Goal: Task Accomplishment & Management: Manage account settings

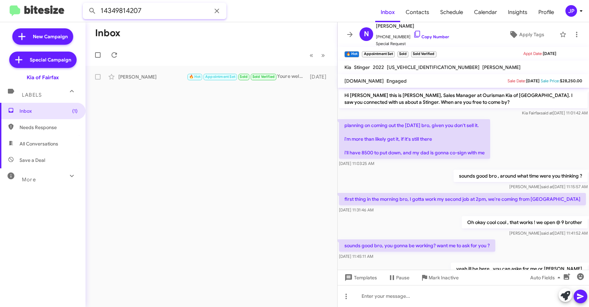
click at [161, 10] on input "14349814207" at bounding box center [155, 11] width 144 height 16
paste input "7032204768"
click at [85, 4] on button at bounding box center [92, 11] width 14 height 14
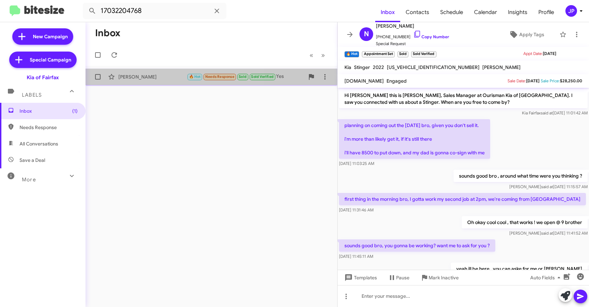
click at [170, 82] on div "[PERSON_NAME] 🔥 Hot Needs Response Sold Sold Verified Yes [DATE]" at bounding box center [211, 77] width 241 height 14
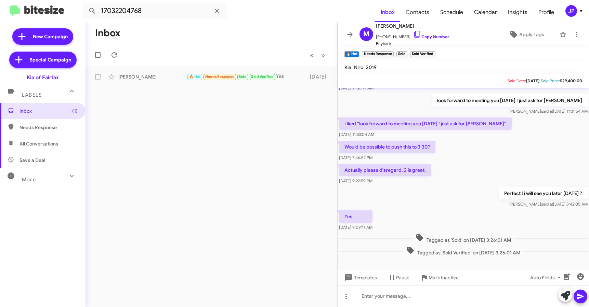
scroll to position [216, 0]
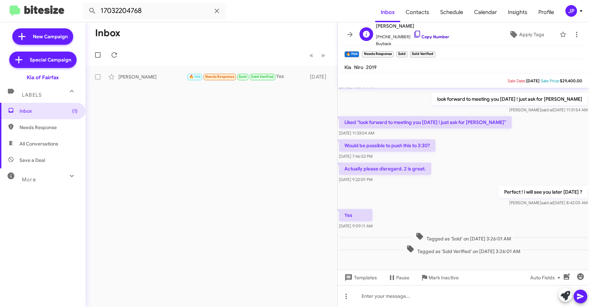
click at [422, 35] on link "Copy Number" at bounding box center [431, 36] width 36 height 5
click at [439, 35] on link "Copy Number" at bounding box center [431, 36] width 36 height 5
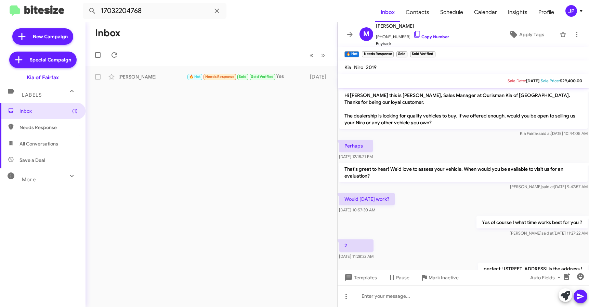
scroll to position [230, 0]
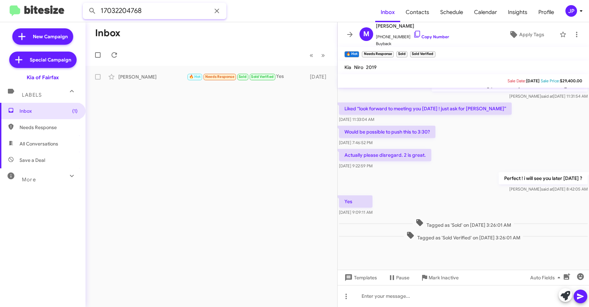
click at [145, 12] on input "17032204768" at bounding box center [155, 11] width 144 height 16
paste input "4708970"
click at [85, 4] on button at bounding box center [92, 11] width 14 height 14
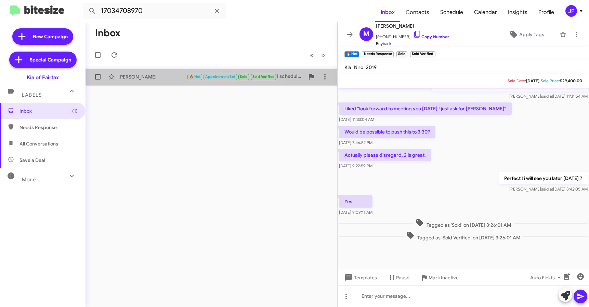
click at [137, 81] on div "[PERSON_NAME] 🔥 Hot Appointment Set Sold Sold Verified I scheduled an appointme…" at bounding box center [211, 77] width 241 height 14
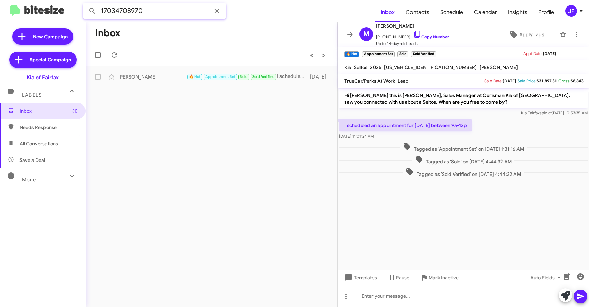
click at [120, 14] on input "17034708970" at bounding box center [155, 11] width 144 height 16
paste input "9082859757"
click at [85, 4] on button at bounding box center [92, 11] width 14 height 14
click at [154, 71] on div "[PERSON_NAME] Needs Response Sold Sold Verified Thanks for checking in! [DATE]" at bounding box center [211, 77] width 241 height 14
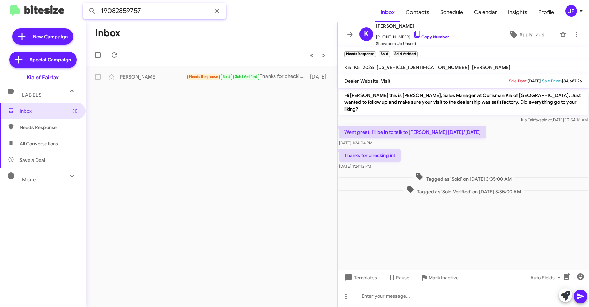
click at [122, 7] on input "19082859757" at bounding box center [155, 11] width 144 height 16
paste input "7576467059"
click at [85, 4] on button at bounding box center [92, 11] width 14 height 14
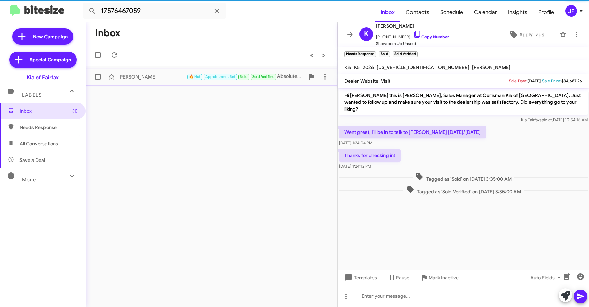
click at [135, 70] on div "[PERSON_NAME] 🔥 Hot Appointment Set Sold Sold Verified Absolutely! Feel free to…" at bounding box center [211, 77] width 241 height 14
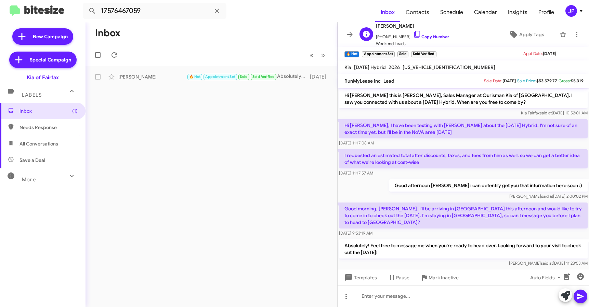
click at [426, 33] on span "[PHONE_NUMBER] Copy Number" at bounding box center [412, 35] width 73 height 10
drag, startPoint x: 419, startPoint y: 36, endPoint x: 414, endPoint y: 35, distance: 4.9
click at [419, 36] on link "Copy Number" at bounding box center [431, 36] width 36 height 5
click at [120, 14] on input "17576467059" at bounding box center [155, 11] width 144 height 16
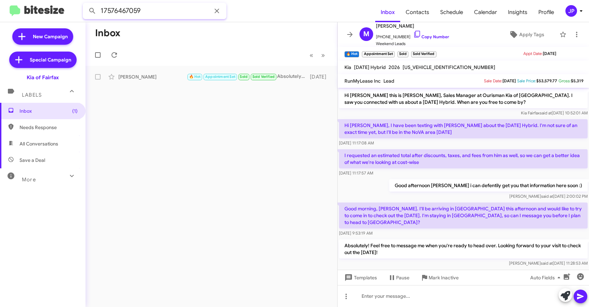
paste input "3019071976"
click at [85, 4] on button at bounding box center [92, 11] width 14 height 14
click at [122, 75] on div "Eleanor Purino" at bounding box center [152, 77] width 68 height 7
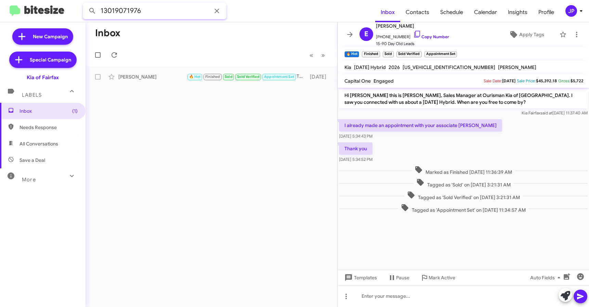
click at [115, 13] on input "13019071976" at bounding box center [155, 11] width 144 height 16
paste input "7038285047"
click at [85, 4] on button at bounding box center [92, 11] width 14 height 14
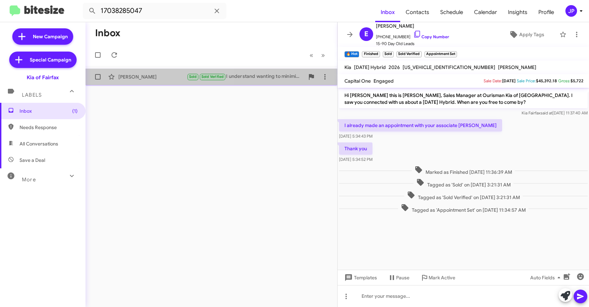
click at [155, 81] on div "David Timmons Sold Sold Verified I understand wanting to minimize time at the d…" at bounding box center [211, 77] width 241 height 14
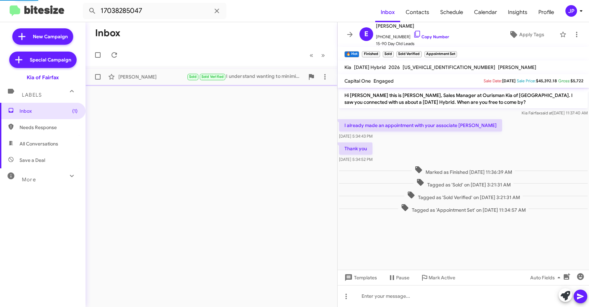
scroll to position [119, 0]
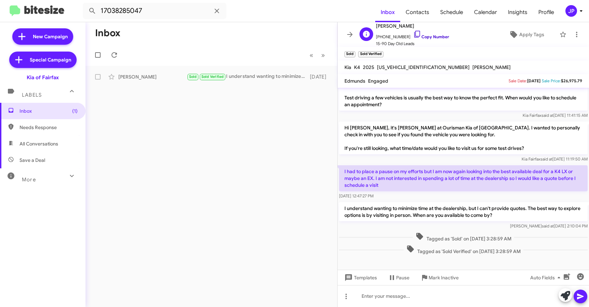
click at [423, 39] on link "Copy Number" at bounding box center [431, 36] width 36 height 5
click at [154, 9] on input "17038285047" at bounding box center [155, 11] width 144 height 16
paste input "5406077538"
click at [85, 4] on button at bounding box center [92, 11] width 14 height 14
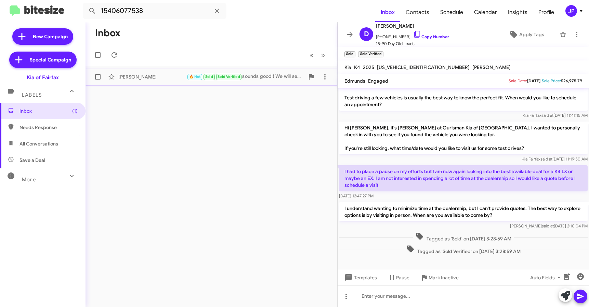
drag, startPoint x: 227, startPoint y: 91, endPoint x: 145, endPoint y: 84, distance: 82.6
click at [224, 91] on div "Inbox « Previous » Next Matt Althaver 🔥 Hot Sold Sold Verified sounds good ! We…" at bounding box center [211, 164] width 252 height 285
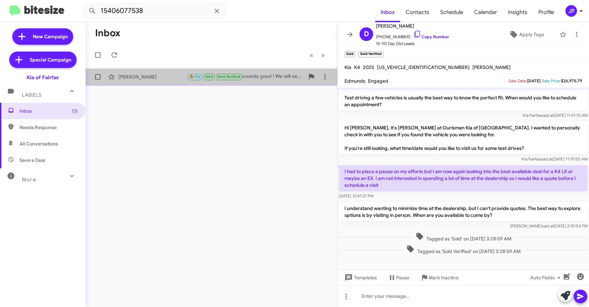
click at [135, 81] on div "Matt Althaver 🔥 Hot Sold Sold Verified sounds good ! We will see you then ! 2 m…" at bounding box center [211, 77] width 241 height 14
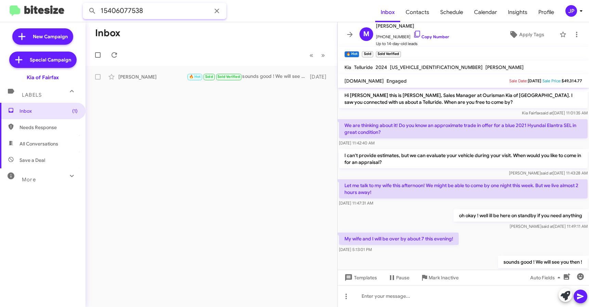
click at [162, 11] on input "15406077538" at bounding box center [155, 11] width 144 height 16
paste input "2022975430"
type input "12022975430"
click at [85, 4] on button at bounding box center [92, 11] width 14 height 14
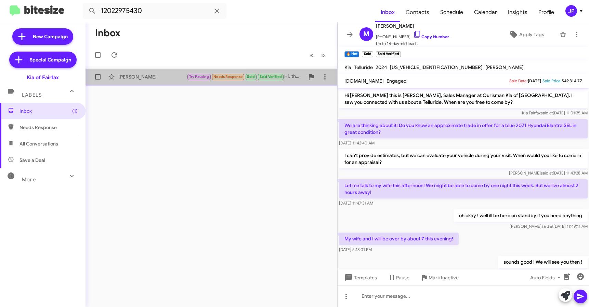
click at [161, 79] on div "Devante Mccann" at bounding box center [152, 77] width 68 height 7
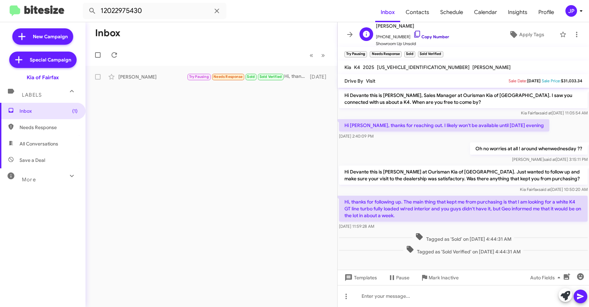
click at [434, 39] on link "Copy Number" at bounding box center [431, 36] width 36 height 5
click at [576, 11] on div "JP" at bounding box center [571, 11] width 12 height 12
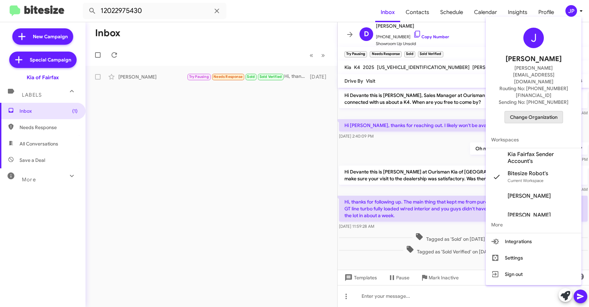
click at [539, 111] on span "Change Organization" at bounding box center [534, 117] width 48 height 12
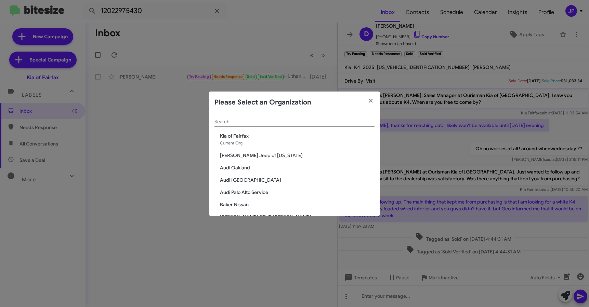
click at [303, 122] on input "Search" at bounding box center [294, 121] width 160 height 5
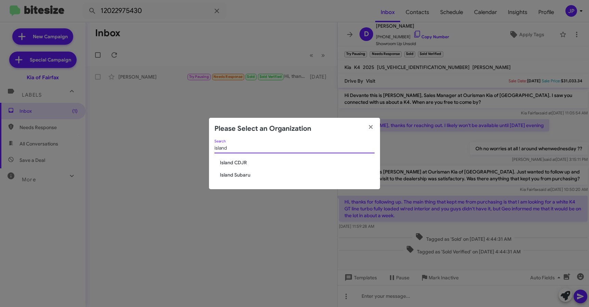
type input "island"
click at [224, 162] on span "Island CDJR" at bounding box center [297, 162] width 155 height 7
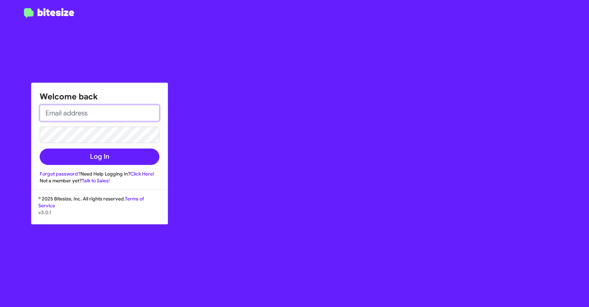
type input "[PERSON_NAME][EMAIL_ADDRESS][DOMAIN_NAME]"
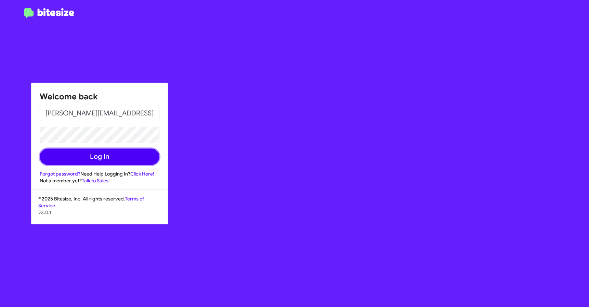
click at [129, 156] on button "Log In" at bounding box center [100, 157] width 120 height 16
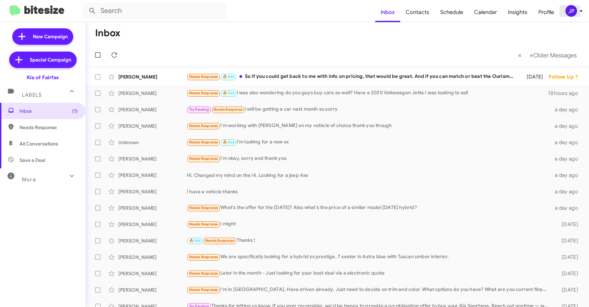
click at [579, 12] on icon at bounding box center [581, 11] width 8 height 8
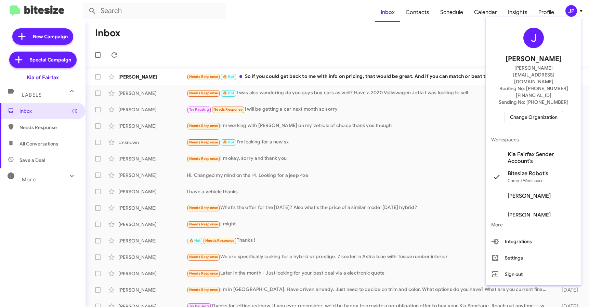
click at [514, 111] on span "Change Organization" at bounding box center [534, 117] width 48 height 12
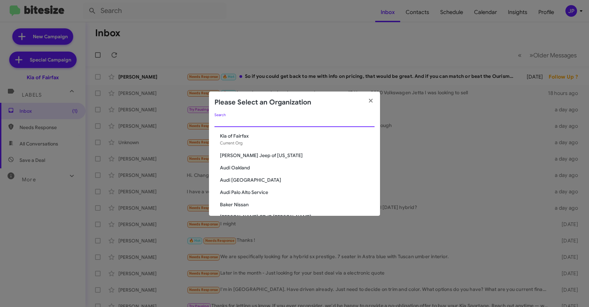
click at [356, 124] on input "Search" at bounding box center [294, 121] width 160 height 5
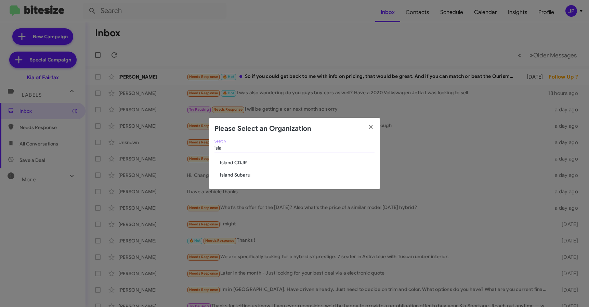
type input "isla"
click at [246, 163] on span "Island CDJR" at bounding box center [297, 162] width 155 height 7
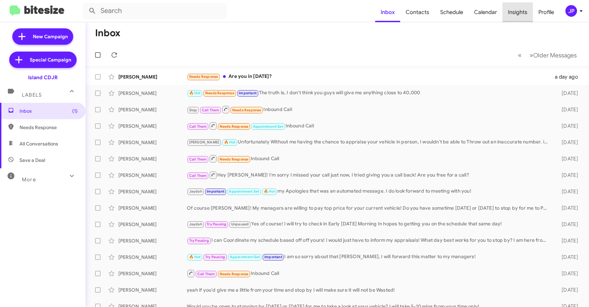
click at [524, 16] on span "Insights" at bounding box center [517, 12] width 30 height 20
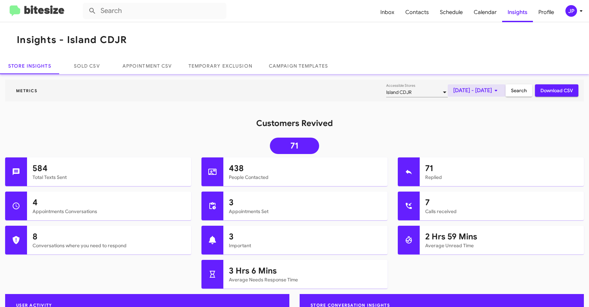
click at [453, 90] on span "Oct 1, 2025 - Oct 14, 2025" at bounding box center [476, 90] width 47 height 12
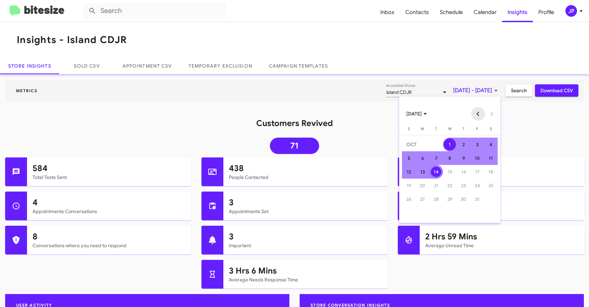
click at [477, 108] on button "Previous month" at bounding box center [478, 114] width 14 height 14
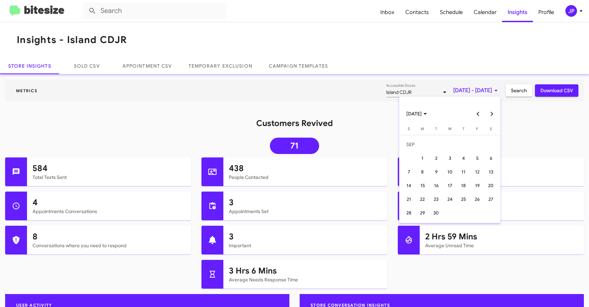
click at [478, 108] on button "Previous month" at bounding box center [478, 114] width 14 height 14
click at [420, 185] on div "14" at bounding box center [422, 186] width 12 height 12
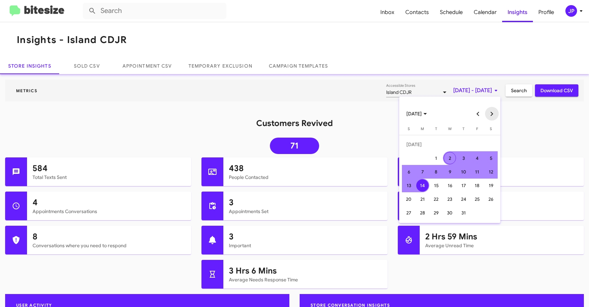
click at [494, 112] on button "Next month" at bounding box center [492, 114] width 14 height 14
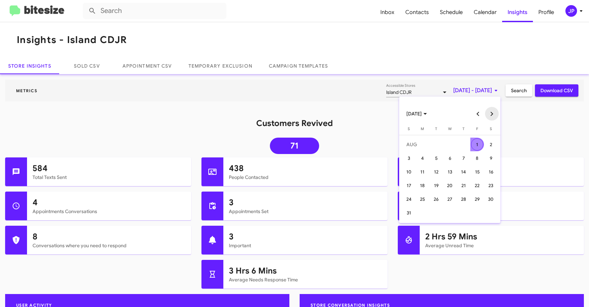
click at [494, 112] on button "Next month" at bounding box center [492, 114] width 14 height 14
click at [490, 111] on button "Next month" at bounding box center [492, 114] width 14 height 14
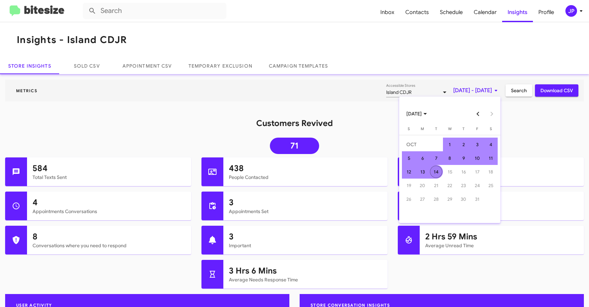
click at [434, 169] on div "14" at bounding box center [436, 172] width 12 height 12
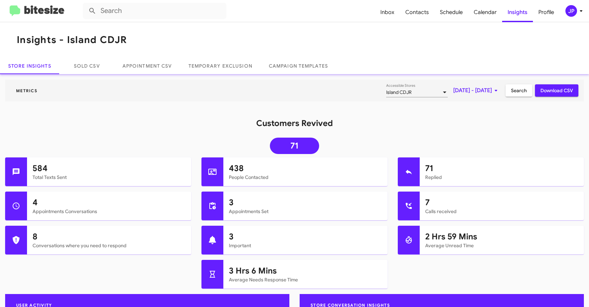
click at [511, 90] on span "Search" at bounding box center [519, 90] width 16 height 12
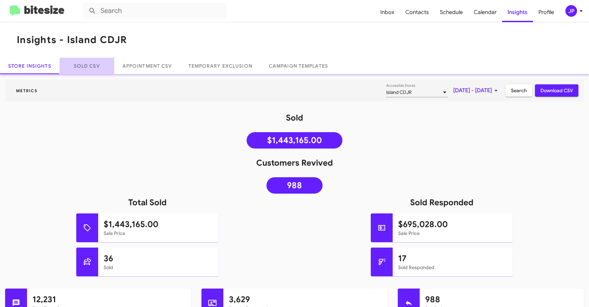
click at [86, 60] on link "Sold CSV" at bounding box center [86, 66] width 55 height 16
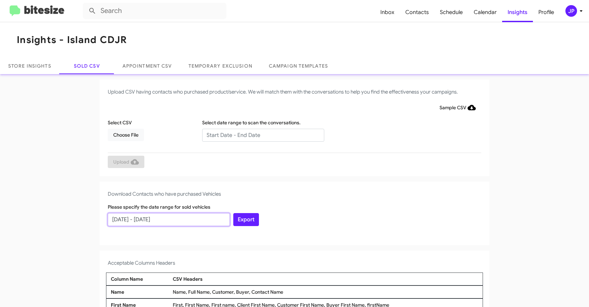
click at [167, 217] on input "09/14/2025 - 10/14/2025" at bounding box center [169, 219] width 122 height 13
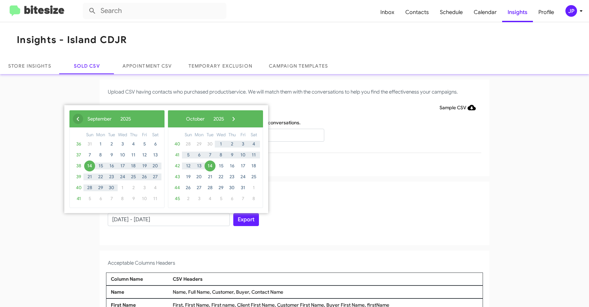
click at [74, 119] on span "‹" at bounding box center [78, 119] width 10 height 10
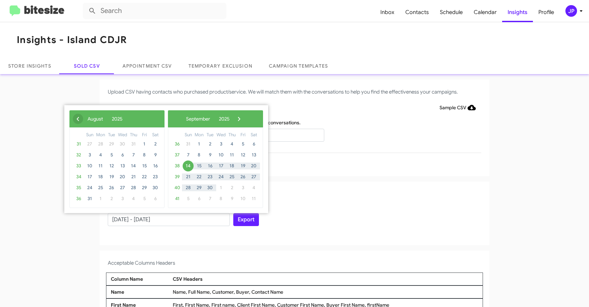
click at [75, 118] on span "‹" at bounding box center [78, 119] width 10 height 10
click at [96, 167] on span "14" at bounding box center [100, 166] width 11 height 11
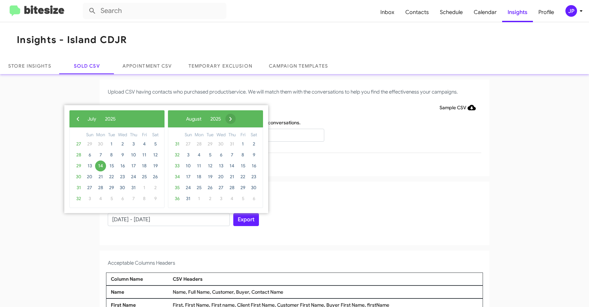
click at [236, 121] on span "›" at bounding box center [230, 119] width 10 height 10
click at [244, 121] on span "›" at bounding box center [239, 119] width 10 height 10
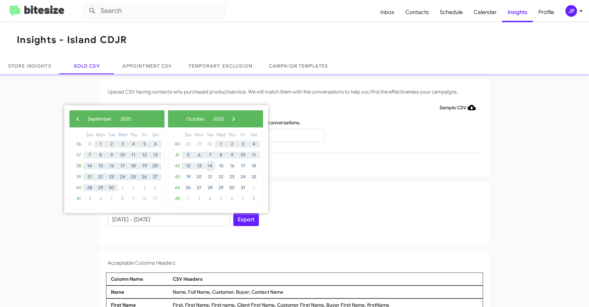
click at [211, 166] on span "14" at bounding box center [209, 166] width 11 height 11
type input "07/14/2025 - 10/14/2025"
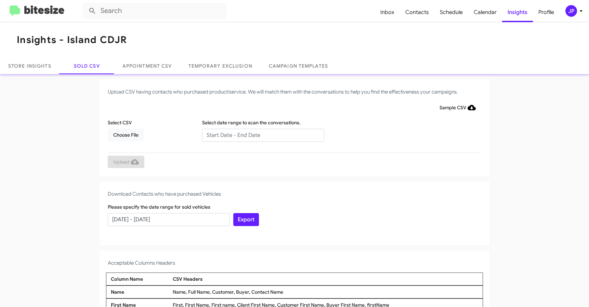
drag, startPoint x: 334, startPoint y: 182, endPoint x: 273, endPoint y: 215, distance: 69.8
click at [332, 184] on div "Download Contacts who have purchased Vehicles Please specify the date range for…" at bounding box center [295, 214] width 390 height 64
click at [251, 222] on button "Export" at bounding box center [246, 219] width 26 height 13
click at [35, 14] on img at bounding box center [37, 10] width 55 height 11
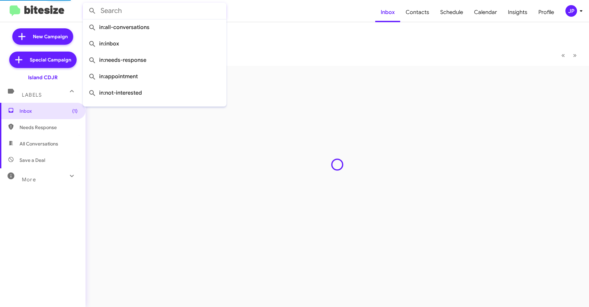
click at [107, 8] on input "text" at bounding box center [155, 11] width 144 height 16
paste input "13476618285"
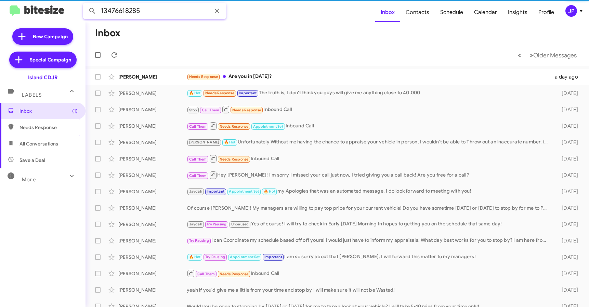
click at [85, 4] on button at bounding box center [92, 11] width 14 height 14
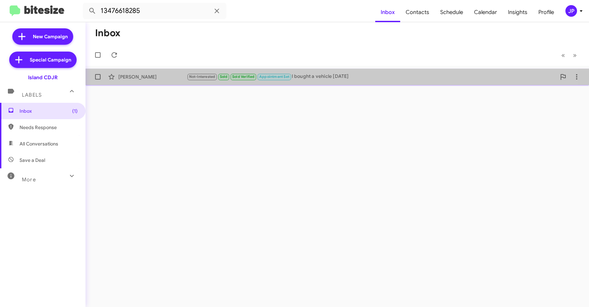
click at [149, 81] on div "Kevin O'Neil Not-Interested Sold Sold Verified Appointment Set I bought a vehic…" at bounding box center [337, 77] width 492 height 14
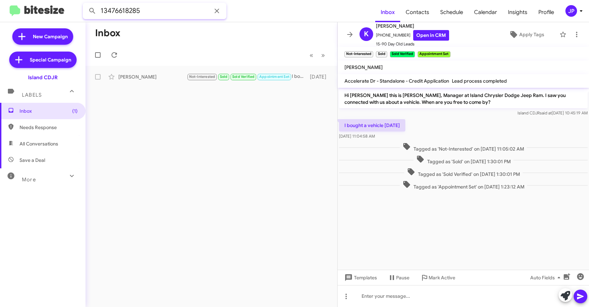
click at [138, 14] on input "13476618285" at bounding box center [155, 11] width 144 height 16
paste input "9738650204"
click at [85, 4] on button at bounding box center [92, 11] width 14 height 14
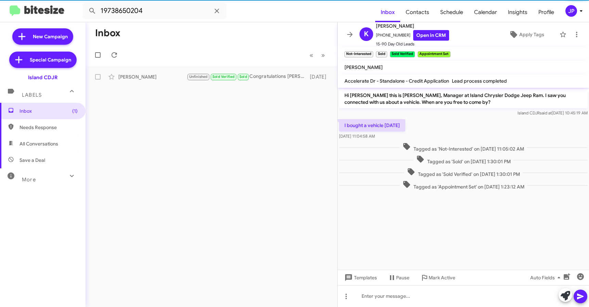
click at [140, 85] on div "Inbox « Previous » Next Tomas Delossantos Unfinished Sold Verified Sold Congrat…" at bounding box center [211, 164] width 252 height 285
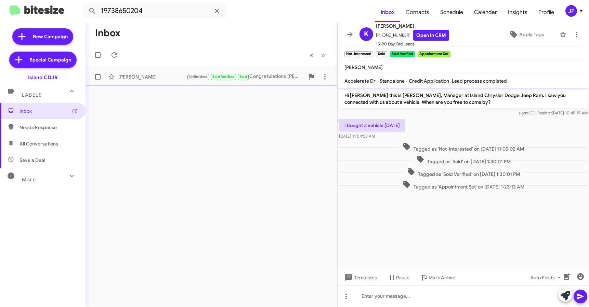
click at [147, 80] on div "Tomas Delossantos" at bounding box center [152, 77] width 68 height 7
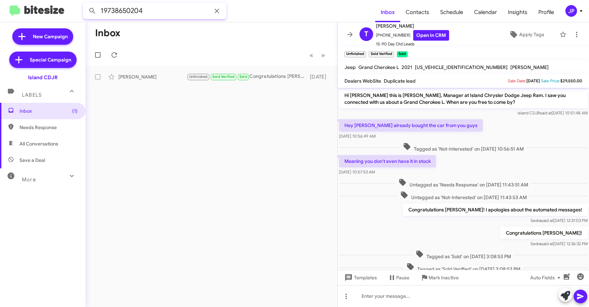
click at [177, 3] on input "19738650204" at bounding box center [155, 11] width 144 height 16
click at [174, 5] on input "19738650204" at bounding box center [155, 11] width 144 height 16
paste input "3478352949"
click at [85, 4] on button at bounding box center [92, 11] width 14 height 14
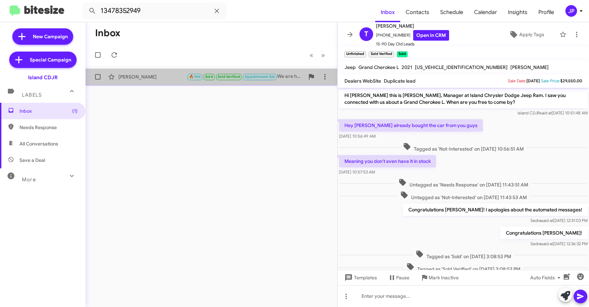
click at [152, 80] on div "Deion Noble" at bounding box center [152, 77] width 68 height 7
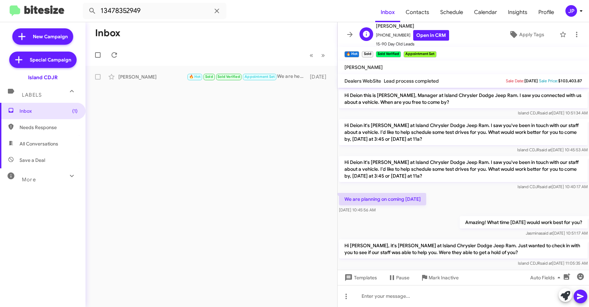
drag, startPoint x: 406, startPoint y: 24, endPoint x: 377, endPoint y: 25, distance: 29.4
click at [377, 25] on span "Deion Noble" at bounding box center [412, 26] width 73 height 8
copy span "Deion Noble"
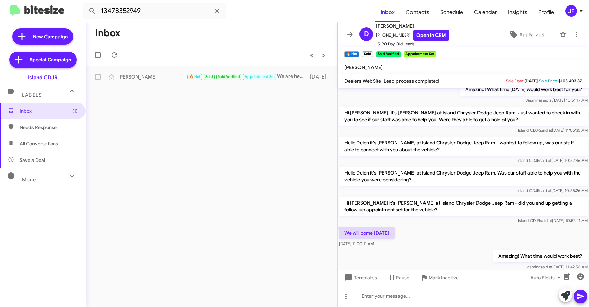
scroll to position [222, 0]
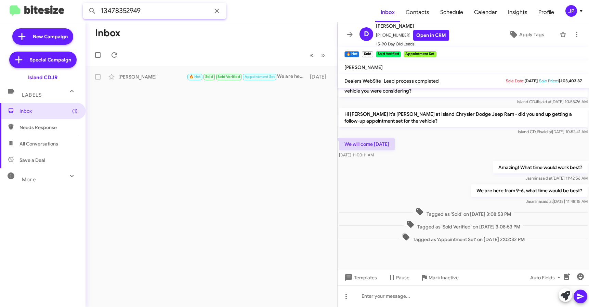
click at [158, 15] on input "13478352949" at bounding box center [155, 11] width 144 height 16
paste input "718801076"
click at [85, 4] on button at bounding box center [92, 11] width 14 height 14
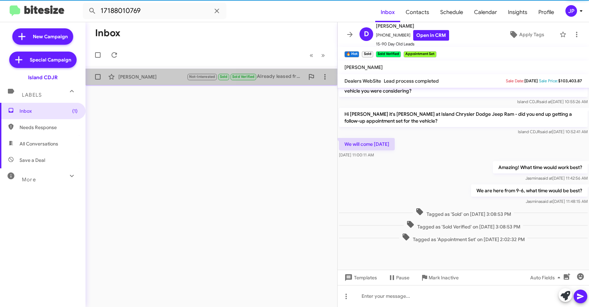
click at [156, 74] on div "Patricia Palumbo" at bounding box center [152, 77] width 68 height 7
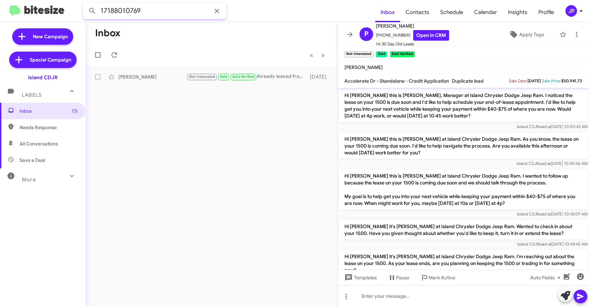
click at [139, 12] on input "17188010769" at bounding box center [155, 11] width 144 height 16
paste input "9177509083"
click at [85, 4] on button at bounding box center [92, 11] width 14 height 14
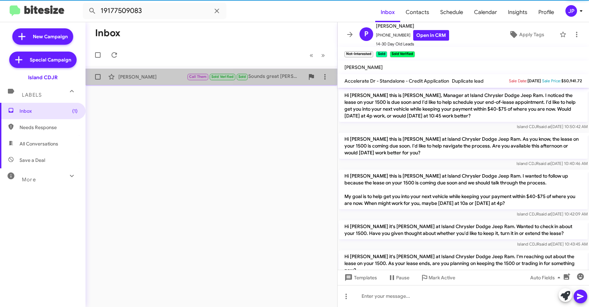
click at [155, 71] on div "Frank Prospero Call Them Sold Verified Sold Sounds great Frank, I had notified …" at bounding box center [211, 77] width 241 height 14
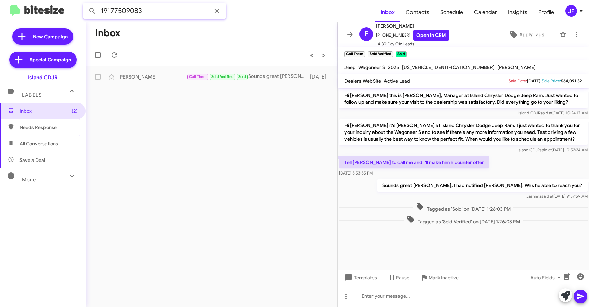
click at [150, 13] on input "19177509083" at bounding box center [155, 11] width 144 height 16
paste input "7182004771"
type input "17182004771"
click at [85, 4] on button at bounding box center [92, 11] width 14 height 14
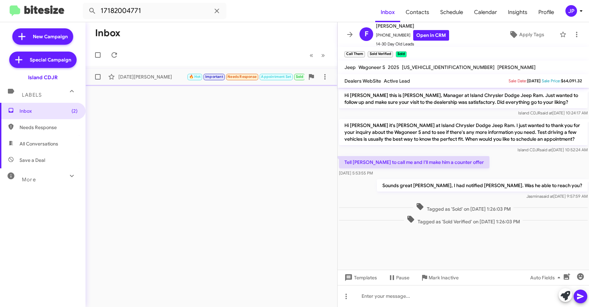
click at [139, 78] on div "Raja Abdulhaq" at bounding box center [152, 77] width 68 height 7
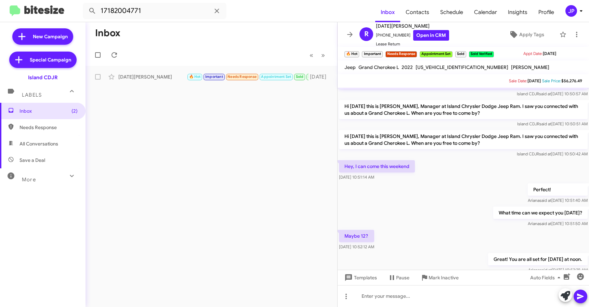
scroll to position [81, 0]
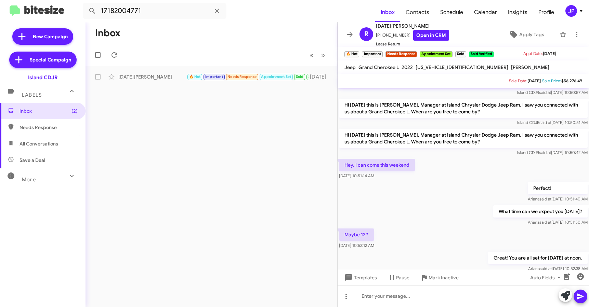
click at [62, 13] on img at bounding box center [37, 10] width 55 height 11
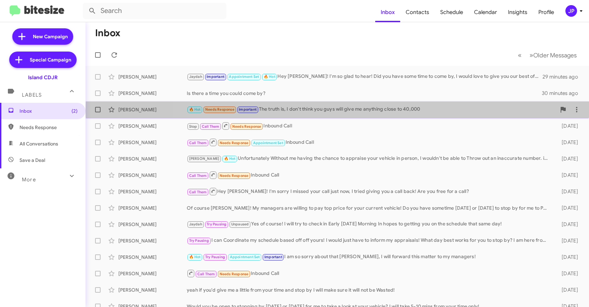
click at [340, 110] on div "🔥 Hot Needs Response Important The truth is, I don't think you guys will give m…" at bounding box center [371, 110] width 369 height 8
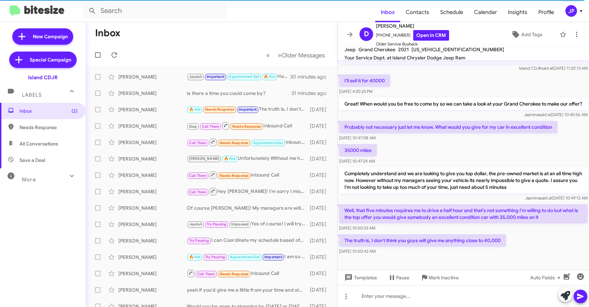
scroll to position [33, 0]
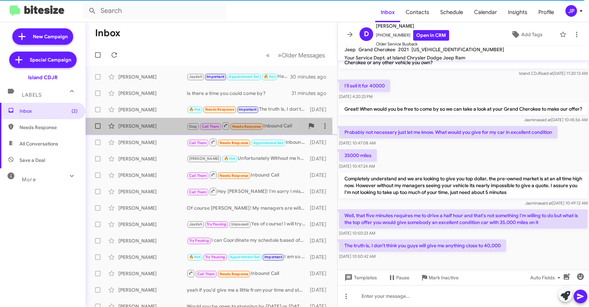
click at [142, 128] on div "Ahmed Elfert" at bounding box center [152, 126] width 68 height 7
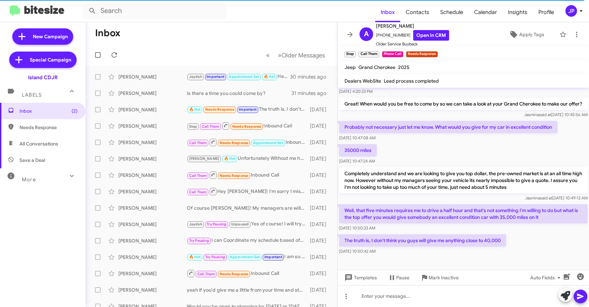
scroll to position [72, 0]
click at [167, 126] on div "Ahmed Elfert" at bounding box center [152, 126] width 68 height 7
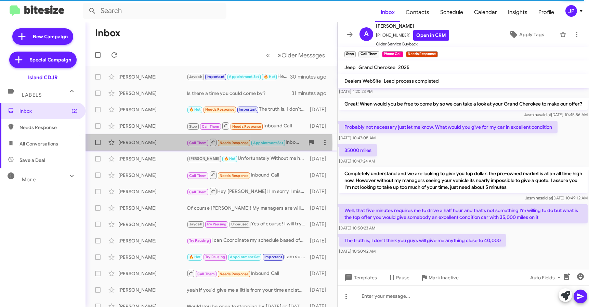
click at [161, 144] on div "John Perales" at bounding box center [152, 142] width 68 height 7
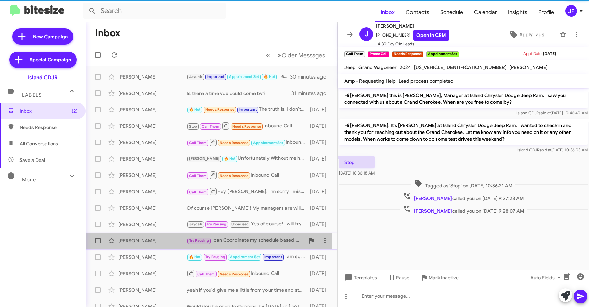
click at [155, 237] on div "Osbaldo Fabian Try Pausing I can Coordinate my schedule based off off yours! I …" at bounding box center [211, 241] width 241 height 14
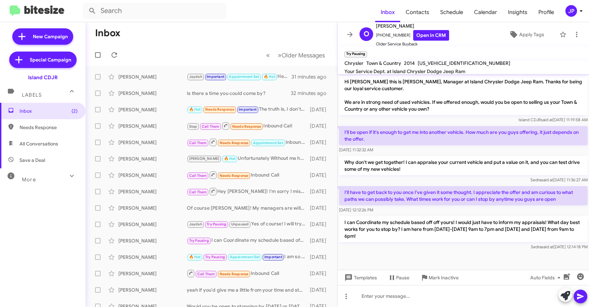
click at [475, 211] on div "Oct 7, 2025, 12:12:26 PM" at bounding box center [463, 210] width 249 height 7
click at [53, 162] on span "Save a Deal" at bounding box center [42, 160] width 85 height 16
type input "in:not-interested"
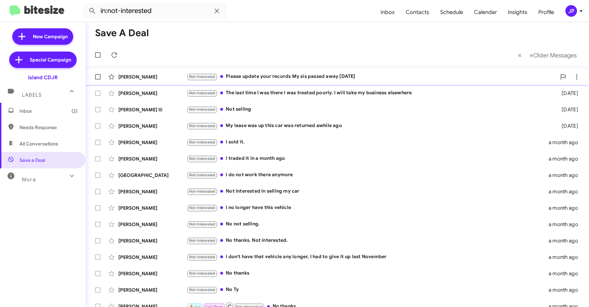
click at [301, 76] on div "Not-Interested Please update your records My sis passed away July 2025" at bounding box center [371, 77] width 369 height 8
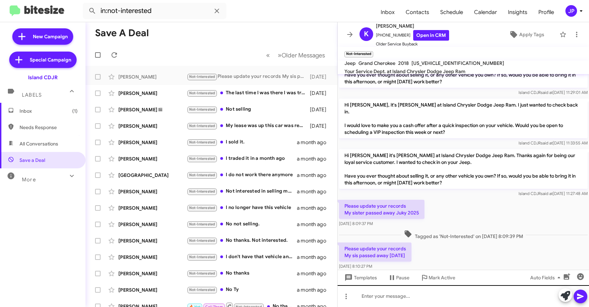
scroll to position [130, 0]
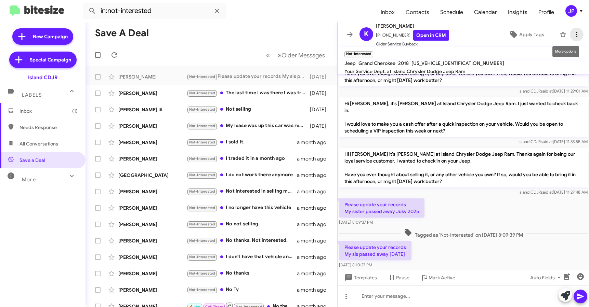
click at [572, 33] on icon at bounding box center [576, 34] width 8 height 8
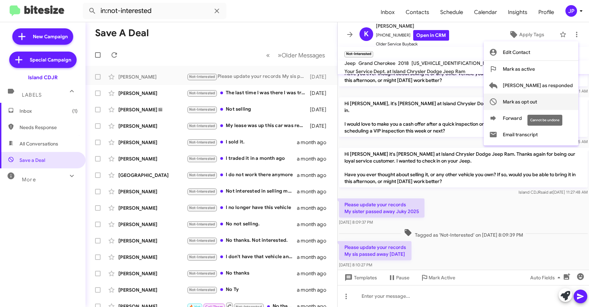
click at [537, 104] on span "Mark as opt out" at bounding box center [520, 102] width 34 height 16
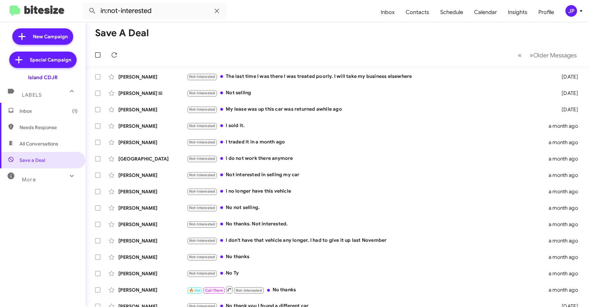
click at [50, 178] on div "More" at bounding box center [35, 177] width 61 height 13
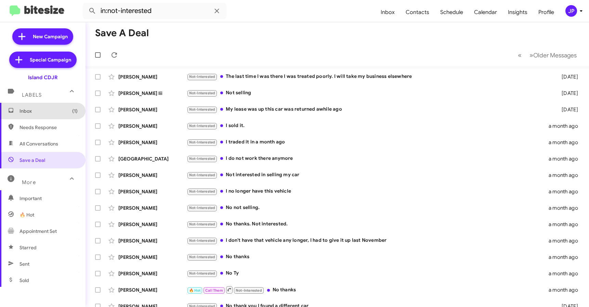
click at [43, 113] on span "Inbox (1)" at bounding box center [48, 111] width 58 height 7
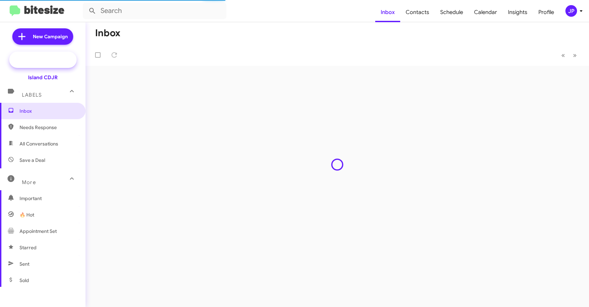
drag, startPoint x: 39, startPoint y: 57, endPoint x: 24, endPoint y: 64, distance: 16.8
click at [39, 57] on span "Special Campaign" at bounding box center [50, 59] width 41 height 7
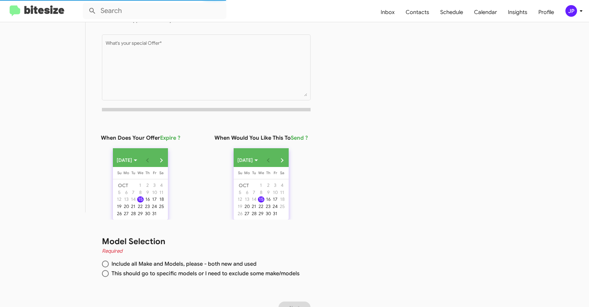
scroll to position [107, 0]
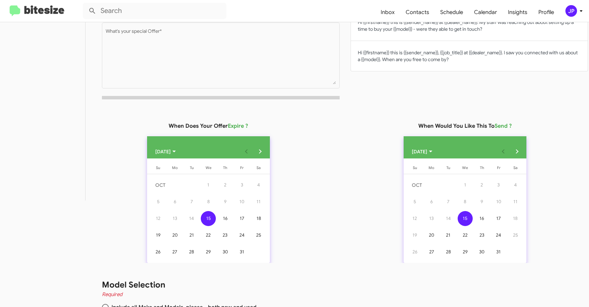
click at [35, 9] on img at bounding box center [37, 10] width 55 height 11
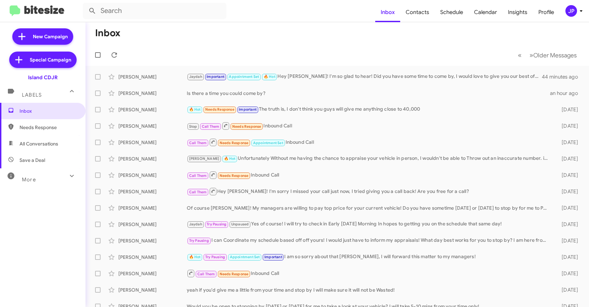
click at [562, 8] on button "JP" at bounding box center [570, 11] width 22 height 12
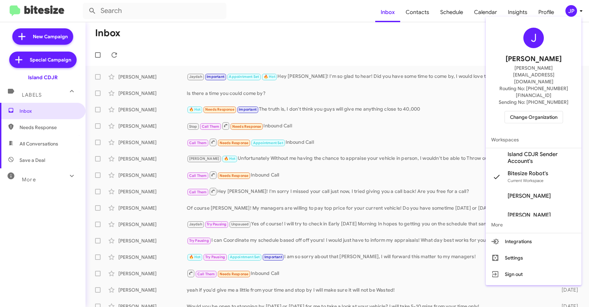
click at [540, 111] on span "Change Organization" at bounding box center [534, 117] width 48 height 12
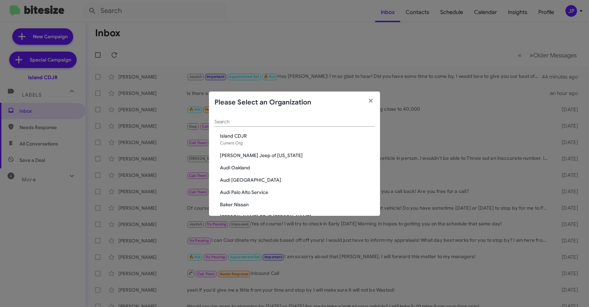
click at [345, 118] on div "Search" at bounding box center [294, 120] width 160 height 13
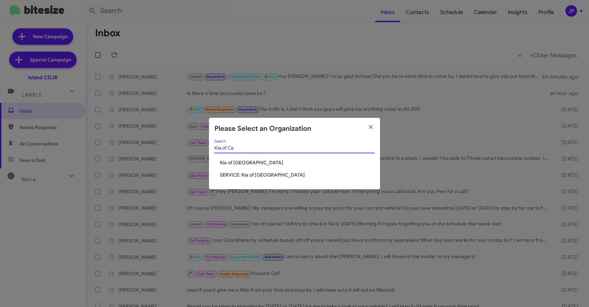
type input "Kia of Ca"
click at [228, 164] on span "Kia of [GEOGRAPHIC_DATA]" at bounding box center [297, 162] width 155 height 7
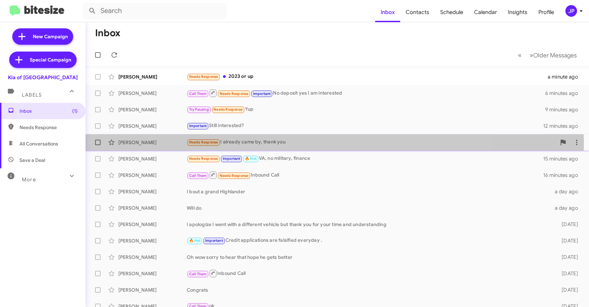
click at [234, 142] on div "Needs Response I already came by, thank you" at bounding box center [371, 142] width 369 height 8
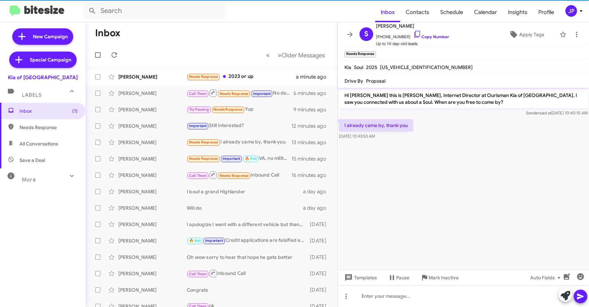
click at [469, 248] on cdk-virtual-scroll-viewport "Hi Seth this is Erik Hershan, Internet Director at Ourisman Kia of Catonsville.…" at bounding box center [462, 179] width 251 height 182
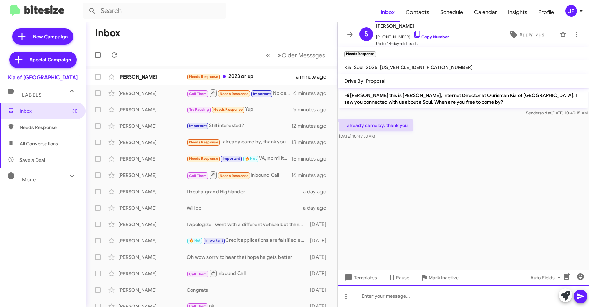
click at [428, 294] on div at bounding box center [462, 297] width 251 height 22
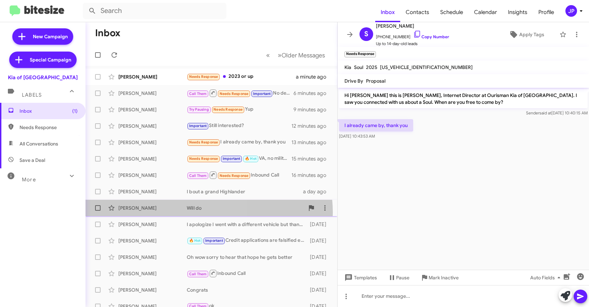
click at [203, 213] on div "Andy Tanchel Will do a day ago" at bounding box center [211, 208] width 241 height 14
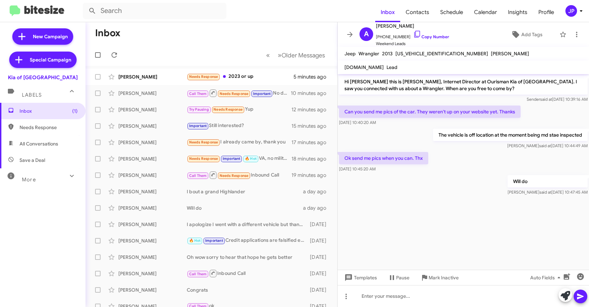
click at [576, 11] on div "JP" at bounding box center [571, 11] width 12 height 12
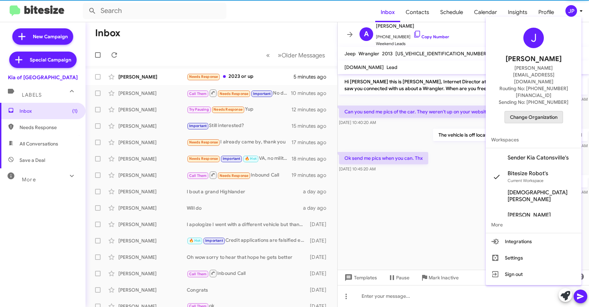
click at [557, 111] on span "Change Organization" at bounding box center [534, 117] width 48 height 12
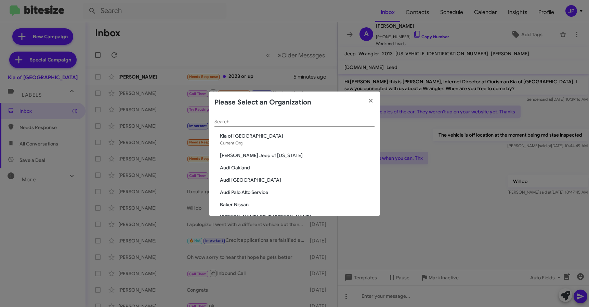
click at [280, 128] on div "Search" at bounding box center [294, 123] width 160 height 19
click at [284, 120] on input "Search" at bounding box center [294, 121] width 160 height 5
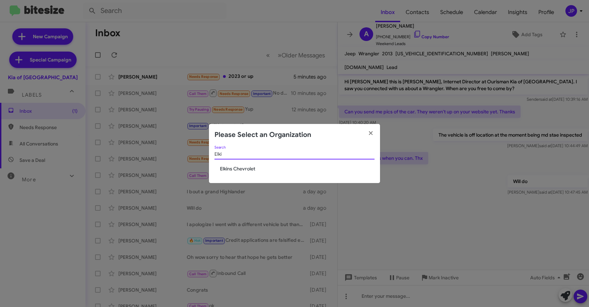
type input "Elki"
click at [231, 167] on span "Elkins Chevrolet" at bounding box center [297, 169] width 155 height 7
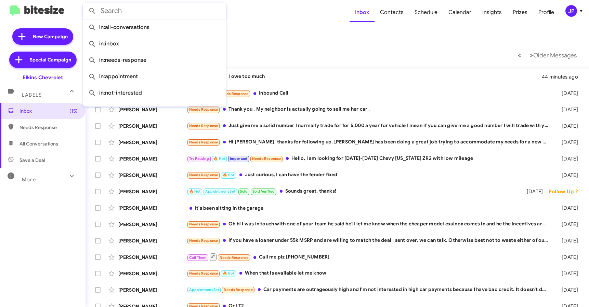
click at [164, 16] on input "text" at bounding box center [155, 11] width 144 height 16
paste input "18569388024"
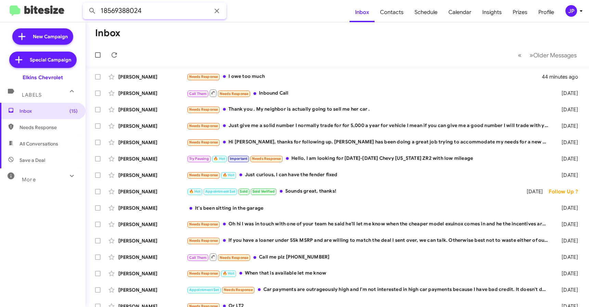
type input "18569388024"
click at [85, 4] on button at bounding box center [92, 11] width 14 height 14
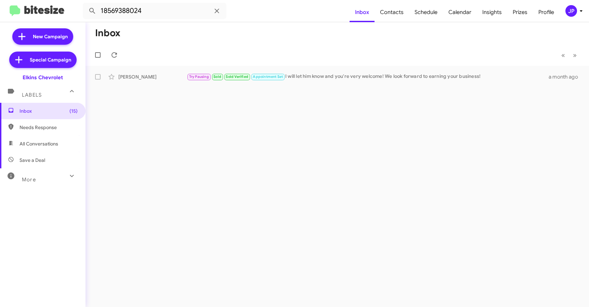
click at [315, 104] on div "Inbox « Previous » Next Michael Rubinson Try Pausing Sold Sold Verified Appoint…" at bounding box center [336, 164] width 503 height 285
click at [332, 70] on div "Michael Rubinson Try Pausing Sold Sold Verified Appointment Set I will let him …" at bounding box center [337, 77] width 492 height 14
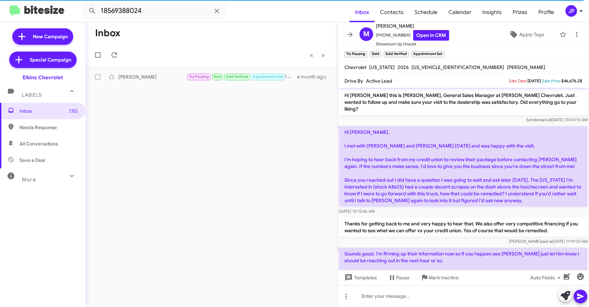
scroll to position [81, 0]
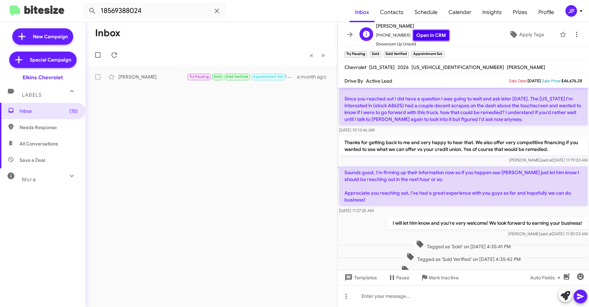
click at [419, 32] on link "Open in CRM" at bounding box center [431, 35] width 36 height 11
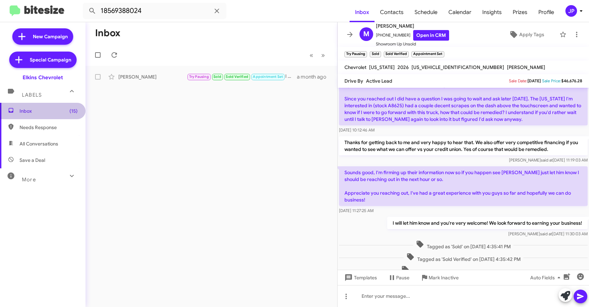
click at [52, 114] on span "Inbox (15)" at bounding box center [48, 111] width 58 height 7
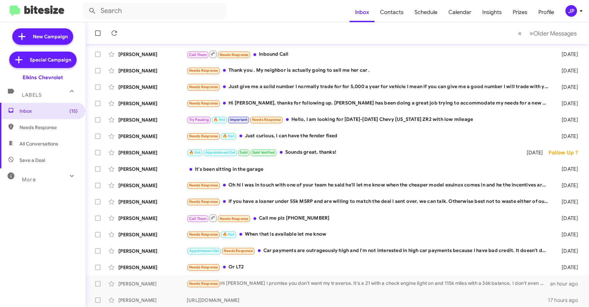
scroll to position [90, 0]
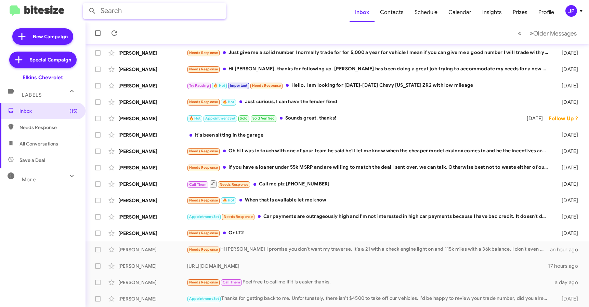
click at [149, 11] on input "text" at bounding box center [155, 11] width 144 height 16
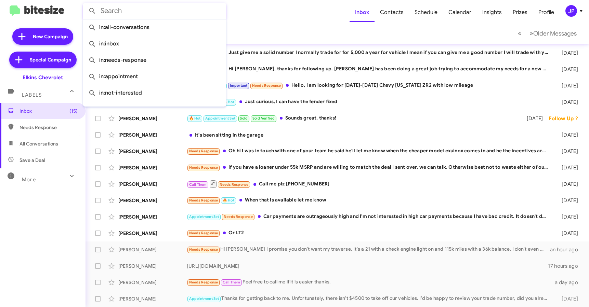
click at [149, 11] on input "text" at bounding box center [155, 11] width 144 height 16
paste input "18569388024"
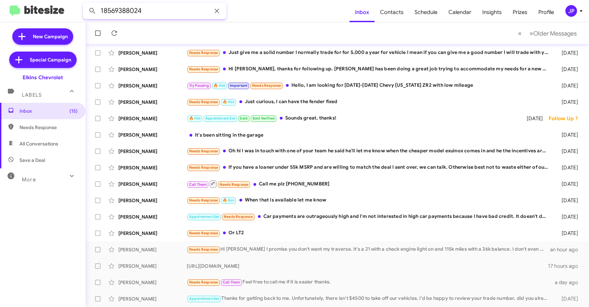
click at [85, 4] on button at bounding box center [92, 11] width 14 height 14
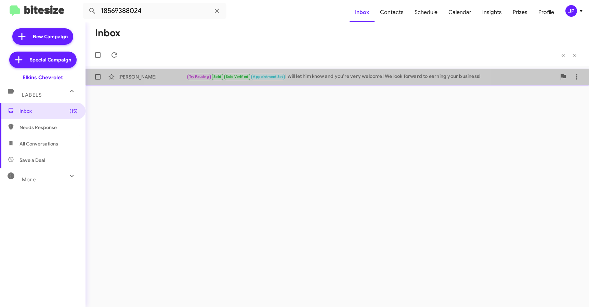
click at [324, 80] on div "Try Pausing Sold Sold Verified Appointment Set I will let him know and you're v…" at bounding box center [371, 77] width 369 height 8
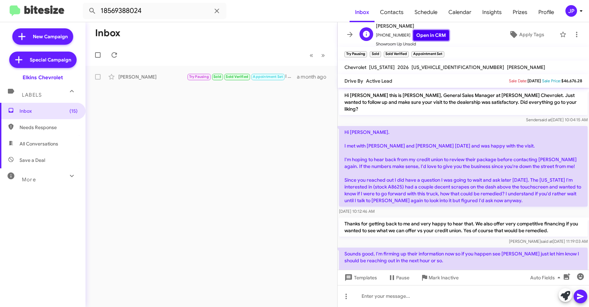
click at [418, 31] on link "Open in CRM" at bounding box center [431, 35] width 36 height 11
click at [181, 15] on input "18569388024" at bounding box center [155, 11] width 144 height 16
paste input "7249683048"
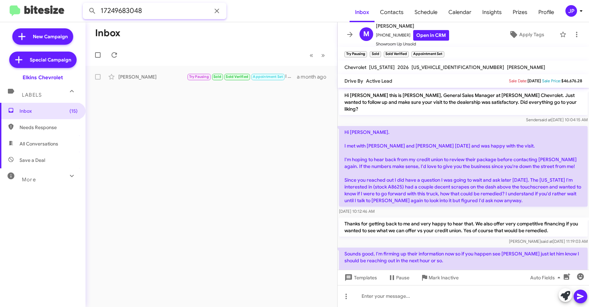
click at [85, 4] on button at bounding box center [92, 11] width 14 height 14
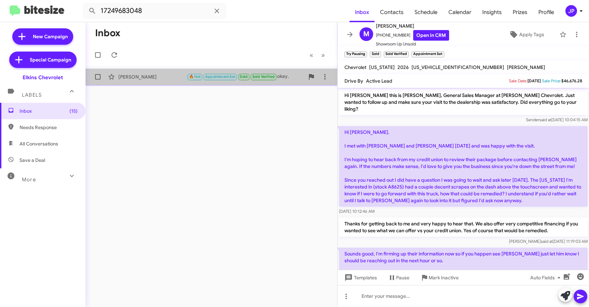
click at [160, 82] on div "David Gurski 🔥 Hot Appointment Set Sold Sold Verified okay. 3 months ago" at bounding box center [211, 77] width 241 height 14
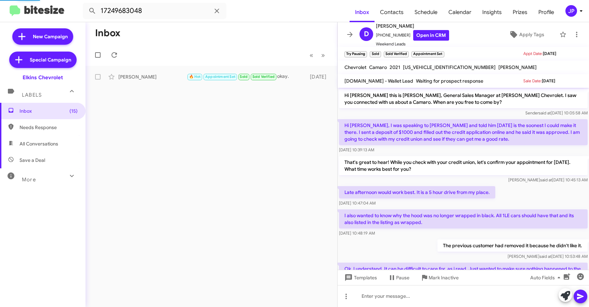
scroll to position [151, 0]
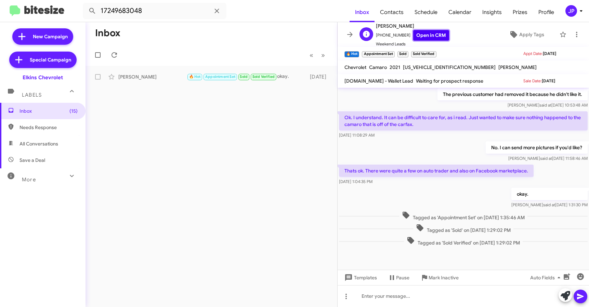
click at [423, 31] on link "Open in CRM" at bounding box center [431, 35] width 36 height 11
click at [122, 7] on input "17249683048" at bounding box center [155, 11] width 144 height 16
click at [121, 7] on input "17249683048" at bounding box center [155, 11] width 144 height 16
paste input "Leonard Sanelli"
click at [85, 4] on button at bounding box center [92, 11] width 14 height 14
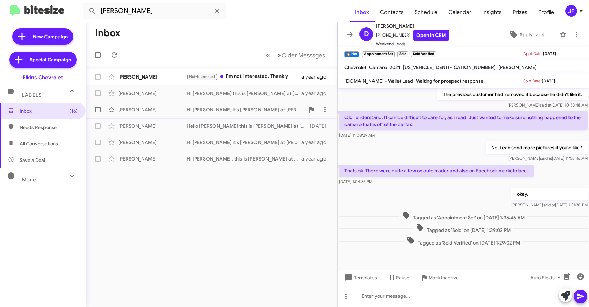
drag, startPoint x: 136, startPoint y: 84, endPoint x: 158, endPoint y: 104, distance: 29.0
click at [158, 104] on mat-action-list "Christine Leonard Not-Interested I'm not interested. Thank y a year ago Sean Le…" at bounding box center [211, 116] width 252 height 101
click at [125, 16] on input "Leonard Sanelli" at bounding box center [155, 11] width 144 height 16
drag, startPoint x: 129, startPoint y: 10, endPoint x: 57, endPoint y: 0, distance: 71.9
click at [57, 0] on mat-toolbar "Leonard Sanelli Inbox Contacts Schedule Calendar Insights Prizes Profile JP" at bounding box center [294, 11] width 589 height 22
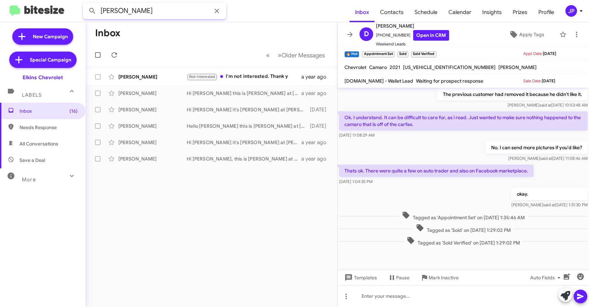
click at [85, 4] on button at bounding box center [92, 11] width 14 height 14
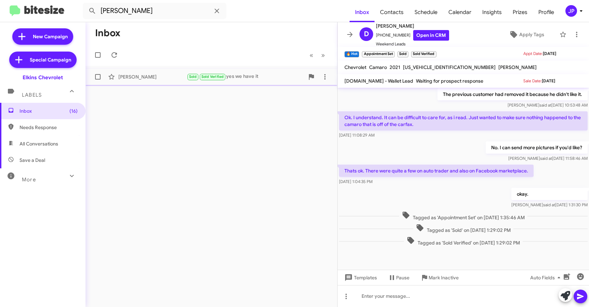
click at [168, 82] on div "Leonard Sanelli Sold Sold Verified yes we have it 13 days ago" at bounding box center [211, 77] width 241 height 14
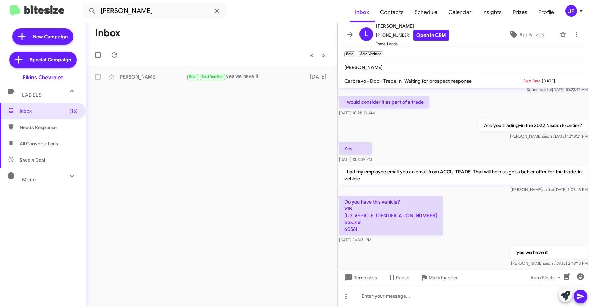
scroll to position [24, 0]
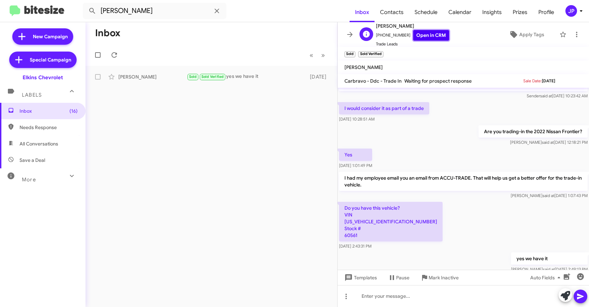
click at [436, 34] on link "Open in CRM" at bounding box center [431, 35] width 36 height 11
click at [128, 17] on input "Sanelli" at bounding box center [155, 11] width 144 height 16
click at [128, 16] on input "Sanelli" at bounding box center [155, 11] width 144 height 16
click at [128, 17] on input "Sanelli" at bounding box center [155, 11] width 144 height 16
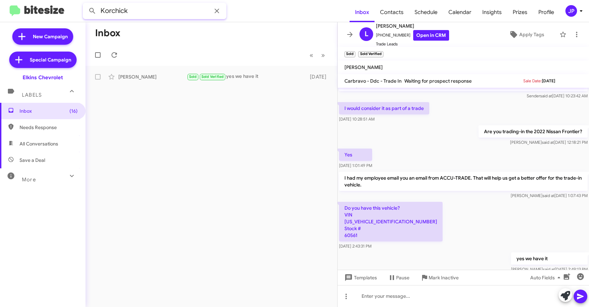
click at [85, 4] on button at bounding box center [92, 11] width 14 height 14
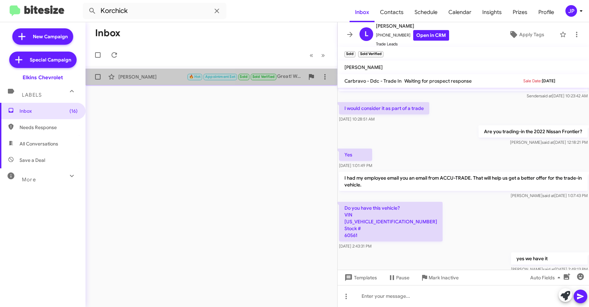
drag, startPoint x: 156, startPoint y: 78, endPoint x: 160, endPoint y: 78, distance: 3.8
click at [156, 78] on div "Ryan Korchick" at bounding box center [152, 77] width 68 height 7
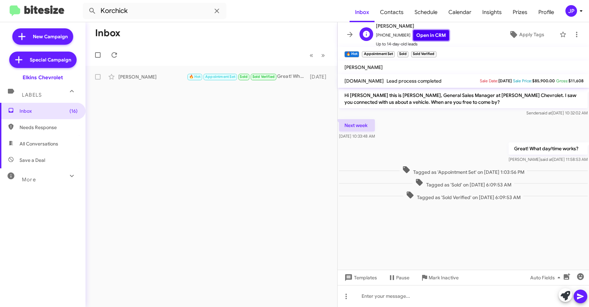
click at [424, 36] on link "Open in CRM" at bounding box center [431, 35] width 36 height 11
click at [145, 9] on input "Korchick" at bounding box center [155, 11] width 144 height 16
type input "Ruggieri"
click at [85, 4] on button at bounding box center [92, 11] width 14 height 14
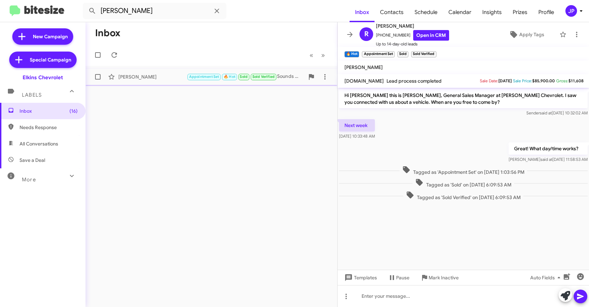
click at [151, 75] on div "Charles Ruggieri" at bounding box center [152, 77] width 68 height 7
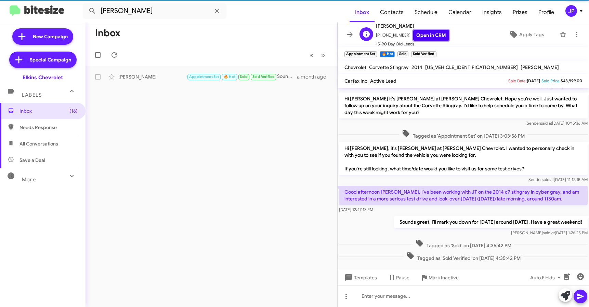
click at [419, 35] on link "Open in CRM" at bounding box center [431, 35] width 36 height 11
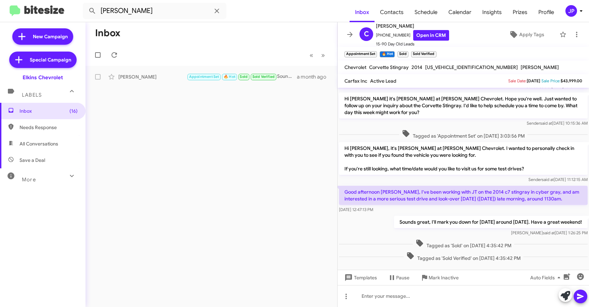
click at [571, 17] on mat-toolbar "Ruggieri Inbox Contacts Schedule Calendar Insights Prizes Profile JP" at bounding box center [294, 11] width 589 height 22
click at [572, 15] on div "JP" at bounding box center [571, 11] width 12 height 12
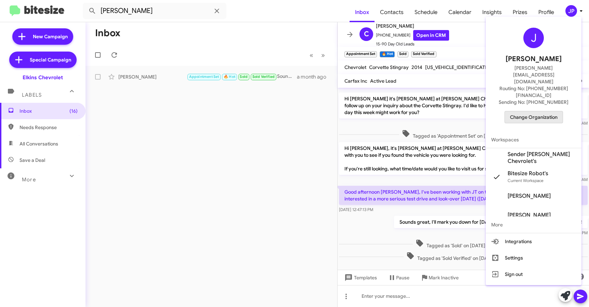
click at [556, 111] on span "Change Organization" at bounding box center [534, 117] width 48 height 12
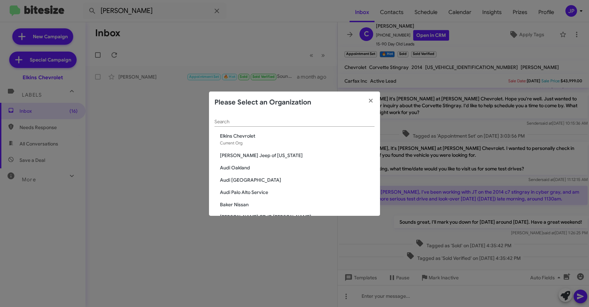
click at [306, 115] on div "Search" at bounding box center [294, 120] width 160 height 13
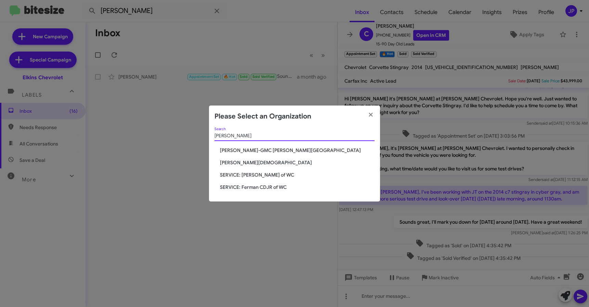
type input "Ferman"
click at [232, 160] on span "[PERSON_NAME][DEMOGRAPHIC_DATA]" at bounding box center [297, 162] width 155 height 7
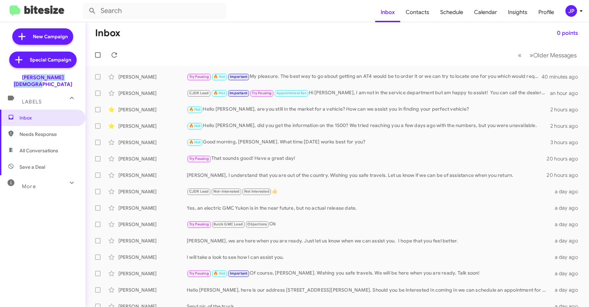
drag, startPoint x: 74, startPoint y: 77, endPoint x: 15, endPoint y: 77, distance: 58.8
click at [15, 77] on div "[PERSON_NAME][DEMOGRAPHIC_DATA]" at bounding box center [42, 79] width 85 height 16
copy div "[PERSON_NAME][DEMOGRAPHIC_DATA]"
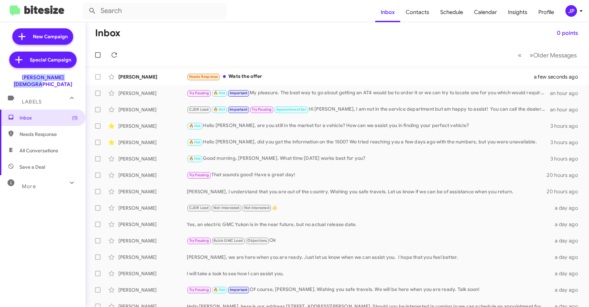
click at [569, 11] on div "JP" at bounding box center [571, 11] width 12 height 12
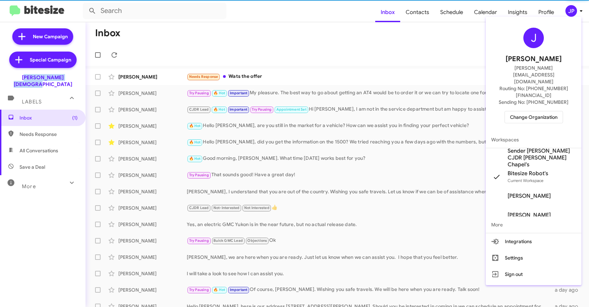
click at [537, 111] on span "Change Organization" at bounding box center [534, 117] width 48 height 12
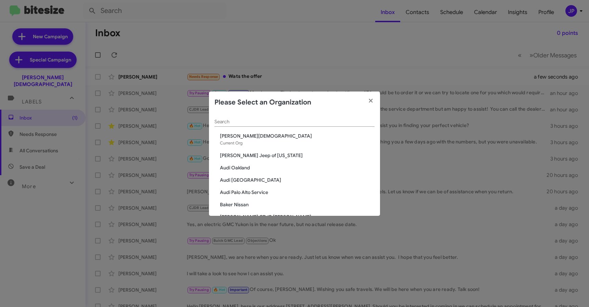
click at [302, 120] on input "Search" at bounding box center [294, 121] width 160 height 5
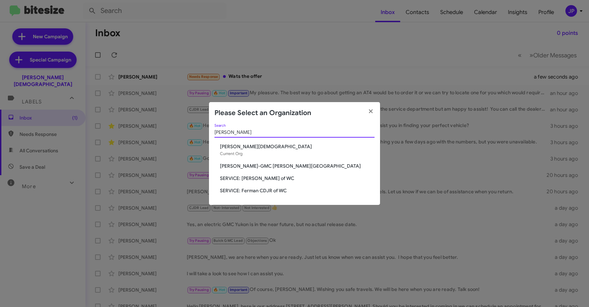
type input "[PERSON_NAME]"
click at [259, 177] on span "SERVICE: [PERSON_NAME] of WC" at bounding box center [297, 178] width 155 height 7
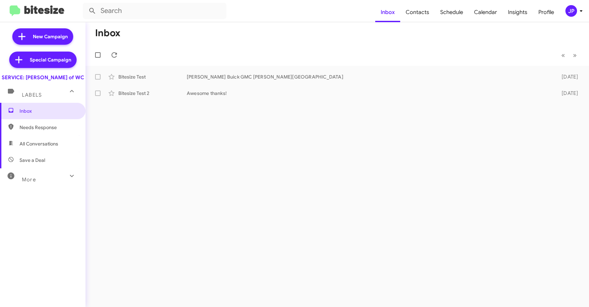
click at [570, 12] on div "JP" at bounding box center [571, 11] width 12 height 12
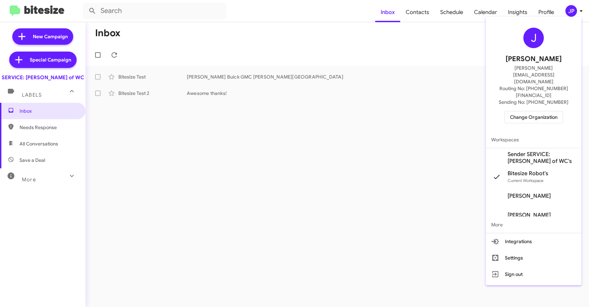
click at [538, 151] on span "Sender SERVICE: [PERSON_NAME] of WC's" at bounding box center [541, 158] width 68 height 14
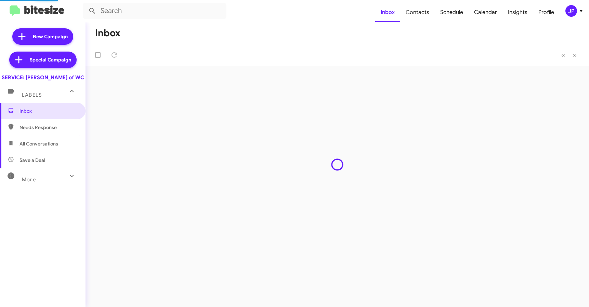
click at [566, 9] on div "JP" at bounding box center [571, 11] width 12 height 12
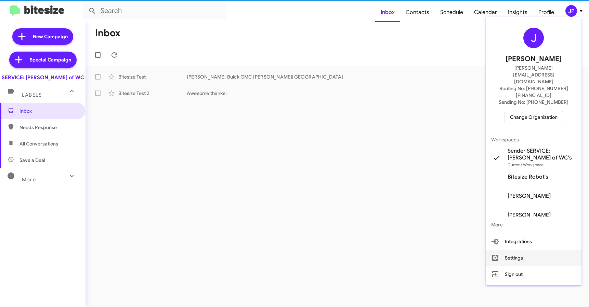
click at [532, 250] on button "Settings" at bounding box center [534, 258] width 96 height 16
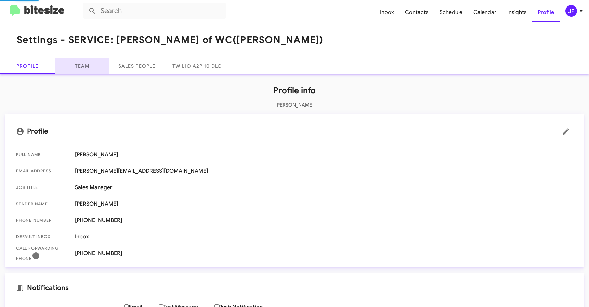
click at [86, 72] on link "Team" at bounding box center [82, 66] width 55 height 16
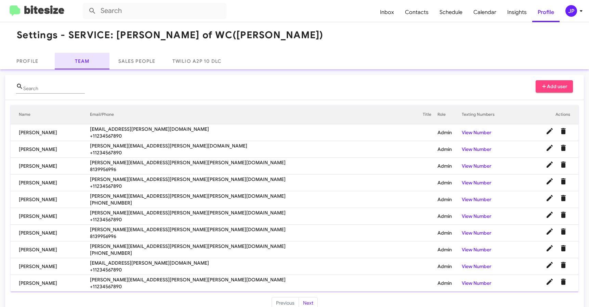
scroll to position [18, 0]
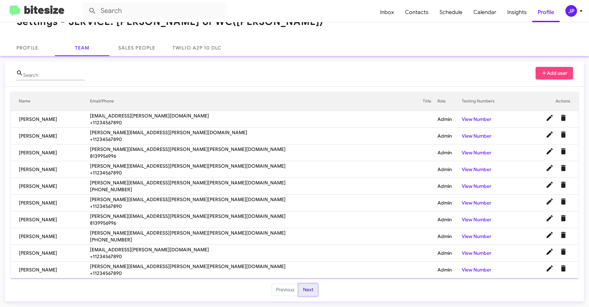
click at [299, 291] on button "Next" at bounding box center [308, 290] width 19 height 12
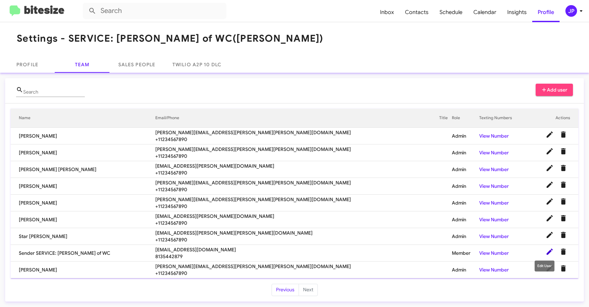
click at [545, 251] on icon at bounding box center [549, 252] width 8 height 8
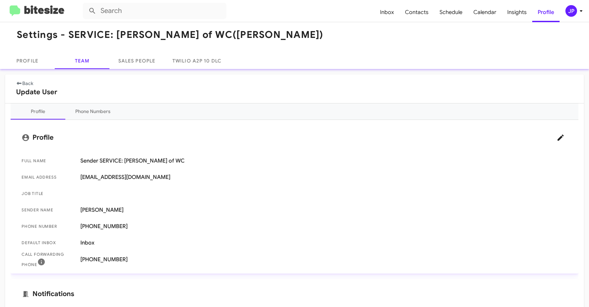
scroll to position [12, 0]
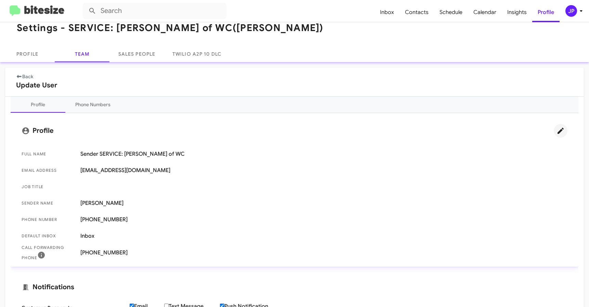
click at [557, 131] on icon at bounding box center [560, 131] width 8 height 8
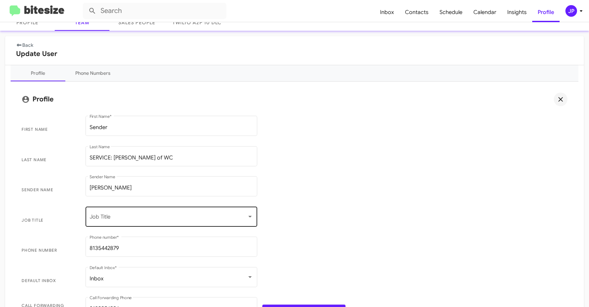
scroll to position [68, 0]
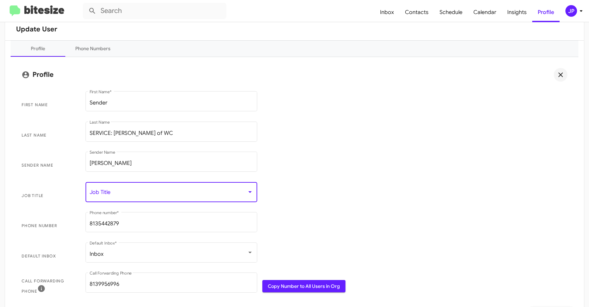
click at [119, 195] on span at bounding box center [168, 194] width 157 height 6
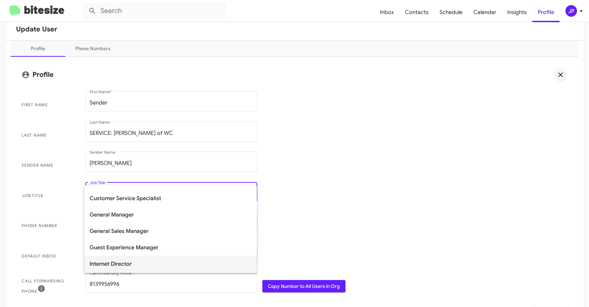
scroll to position [66, 0]
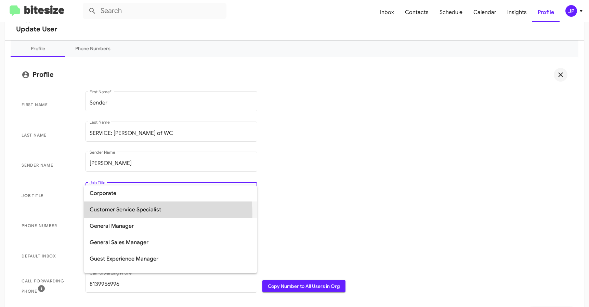
click at [135, 214] on span "Customer Service Specialist" at bounding box center [171, 210] width 162 height 16
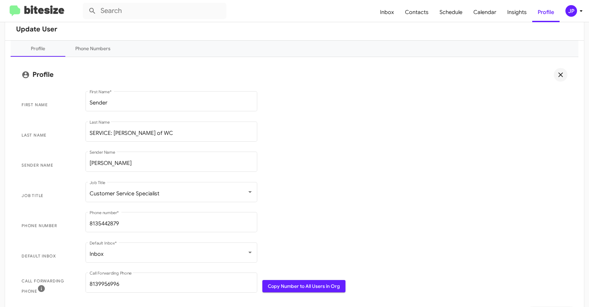
drag, startPoint x: 353, startPoint y: 220, endPoint x: 337, endPoint y: 217, distance: 16.4
click at [353, 221] on span "Phone number [PHONE_NUMBER] Phone number *" at bounding box center [294, 226] width 557 height 30
click at [146, 160] on input "[PERSON_NAME]" at bounding box center [171, 163] width 163 height 6
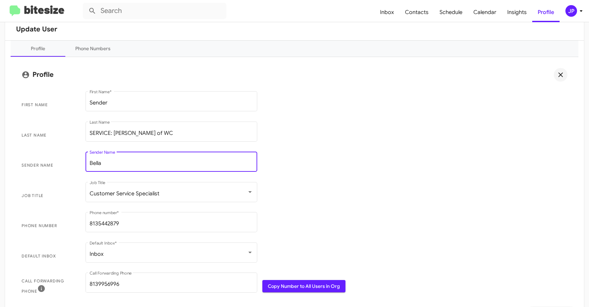
type input "Bella"
click at [402, 164] on span "Sender Name [PERSON_NAME] Name" at bounding box center [294, 165] width 557 height 30
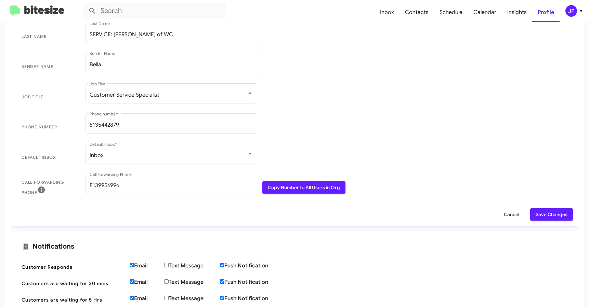
scroll to position [268, 0]
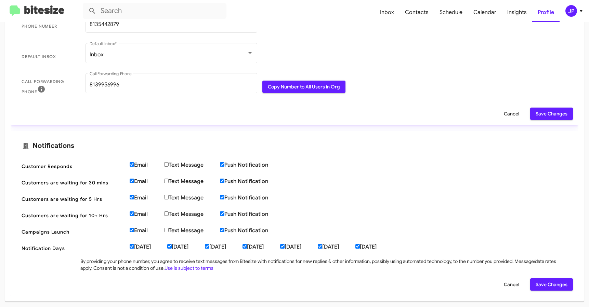
click at [556, 288] on span "Save Changes" at bounding box center [551, 285] width 32 height 12
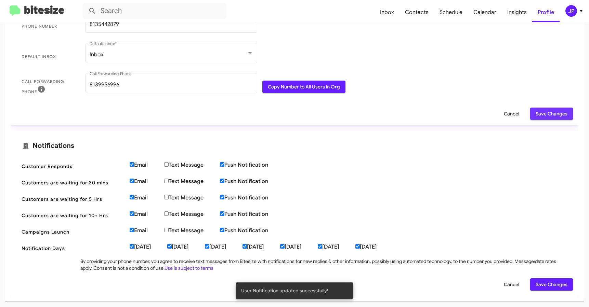
click at [551, 116] on span "Save Changes" at bounding box center [551, 114] width 32 height 12
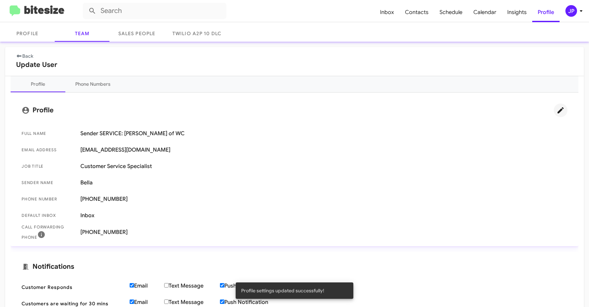
scroll to position [0, 0]
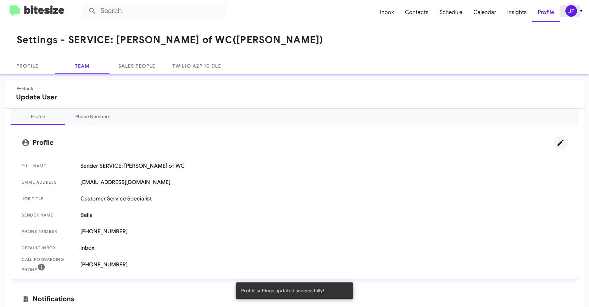
click at [566, 15] on span "JP" at bounding box center [575, 11] width 21 height 12
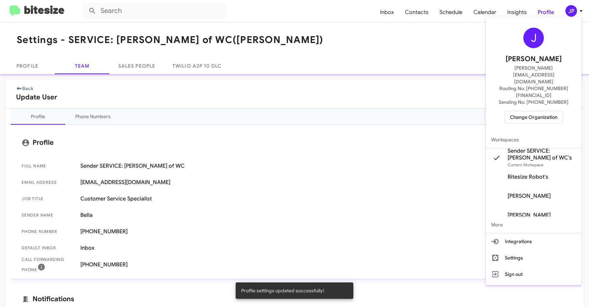
click at [539, 111] on span "Change Organization" at bounding box center [534, 117] width 48 height 12
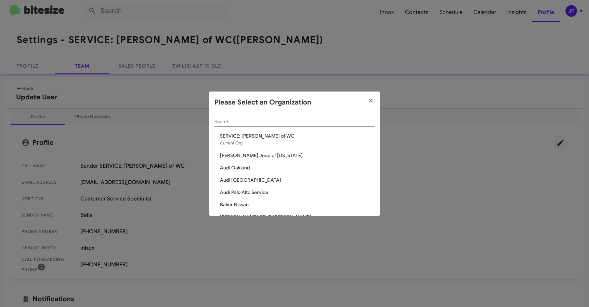
click at [287, 122] on input "Search" at bounding box center [294, 121] width 160 height 5
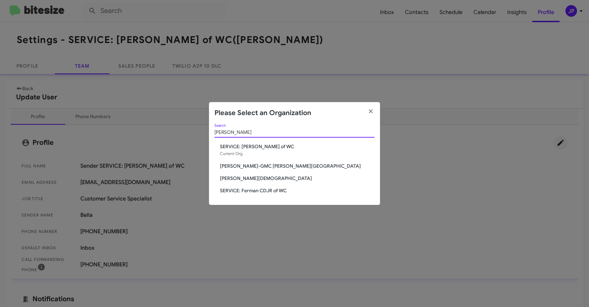
type input "ferman"
click at [255, 188] on span "SERVICE: Ferman CDJR of WC" at bounding box center [297, 190] width 155 height 7
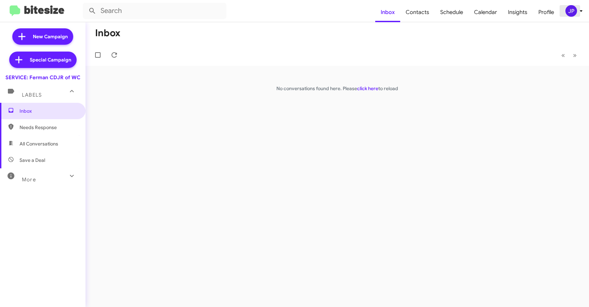
click at [569, 15] on div "JP" at bounding box center [571, 11] width 12 height 12
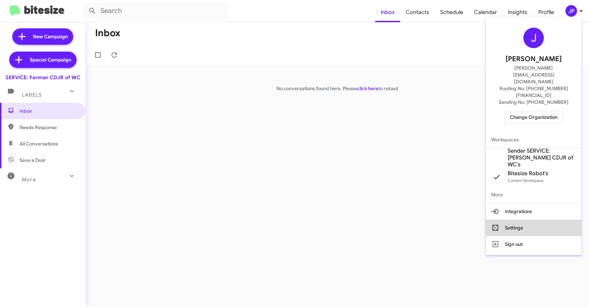
click at [508, 220] on button "Settings" at bounding box center [534, 228] width 96 height 16
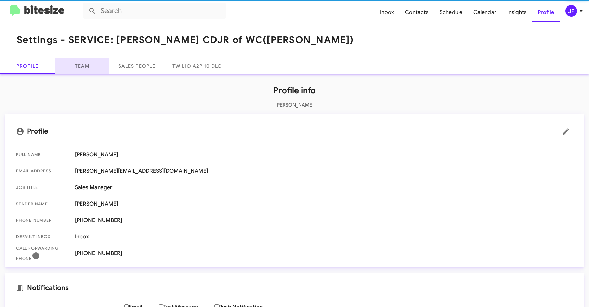
click at [79, 64] on link "Team" at bounding box center [82, 66] width 55 height 16
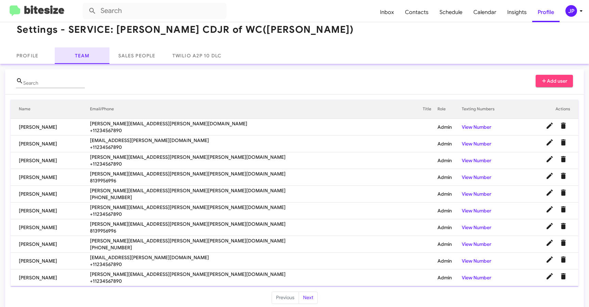
scroll to position [18, 0]
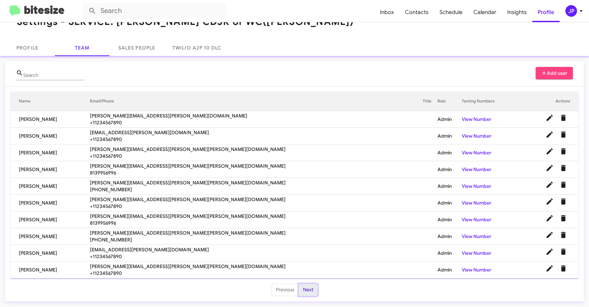
click at [307, 293] on button "Next" at bounding box center [308, 290] width 19 height 12
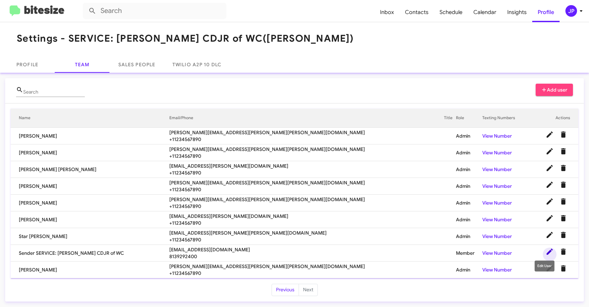
click at [546, 251] on icon at bounding box center [549, 252] width 6 height 6
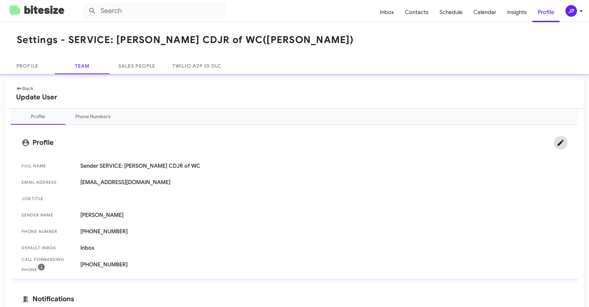
click at [556, 144] on icon at bounding box center [560, 143] width 8 height 8
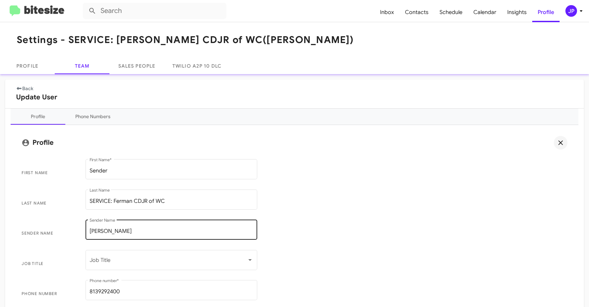
click at [115, 239] on div "Cammeron Mayberry Sender Name" at bounding box center [171, 230] width 163 height 22
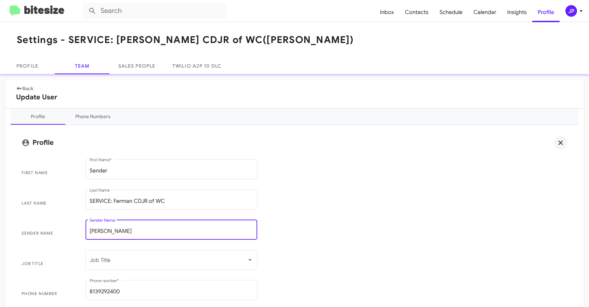
click at [116, 235] on div "Cammeron Mayberry Sender Name" at bounding box center [171, 230] width 163 height 22
click at [116, 234] on input "Cammeron Mayberry" at bounding box center [171, 231] width 163 height 6
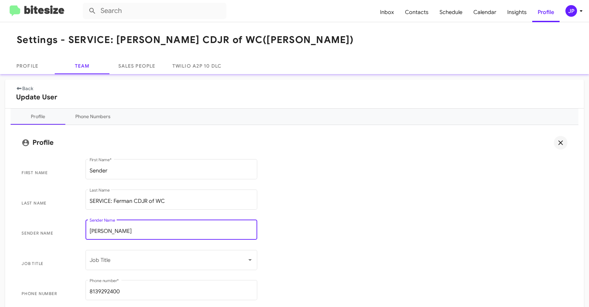
click at [116, 234] on input "Cammeron Mayberry" at bounding box center [171, 231] width 163 height 6
type input "Bella"
click at [138, 277] on div "Job Title" at bounding box center [171, 264] width 172 height 28
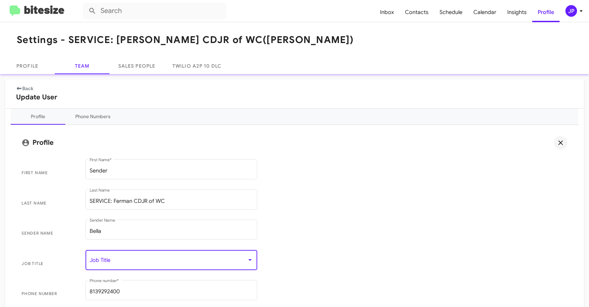
click at [143, 261] on span at bounding box center [168, 262] width 157 height 6
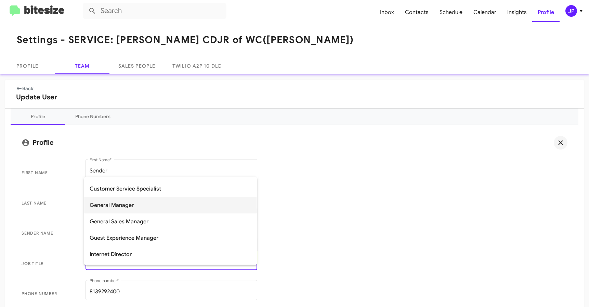
scroll to position [77, 0]
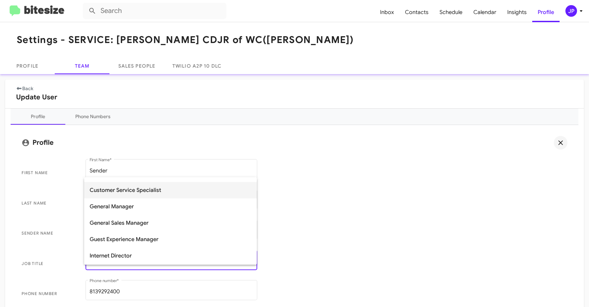
click at [150, 192] on span "Customer Service Specialist" at bounding box center [171, 190] width 162 height 16
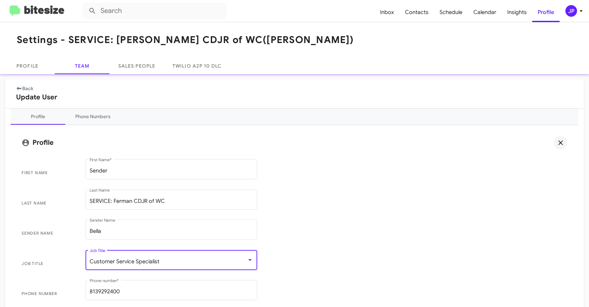
click at [362, 220] on span "Sender Name Bella Sender Name" at bounding box center [294, 234] width 557 height 30
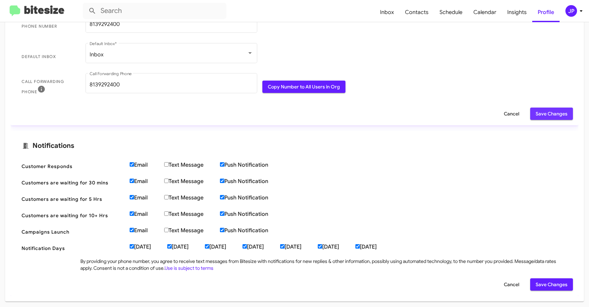
click at [542, 117] on span "Save Changes" at bounding box center [551, 114] width 32 height 12
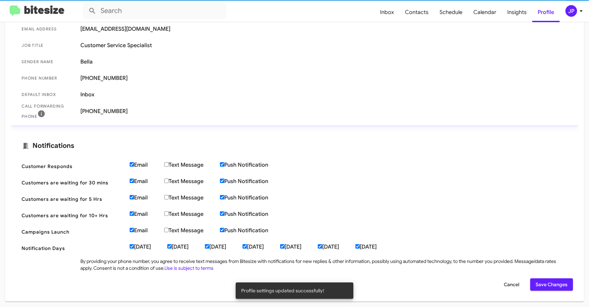
scroll to position [154, 0]
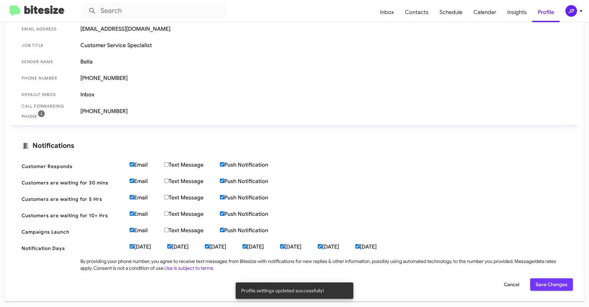
click at [535, 288] on span "Save Changes" at bounding box center [551, 285] width 32 height 12
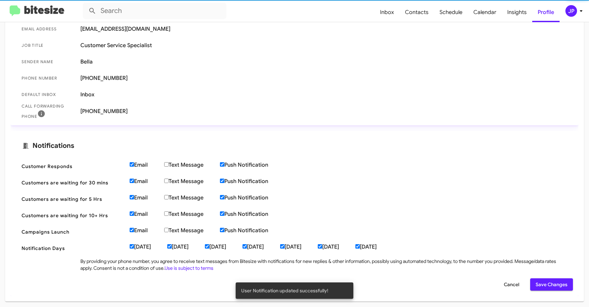
drag, startPoint x: 30, startPoint y: 8, endPoint x: 2, endPoint y: 1, distance: 28.9
click at [30, 8] on img at bounding box center [37, 10] width 55 height 11
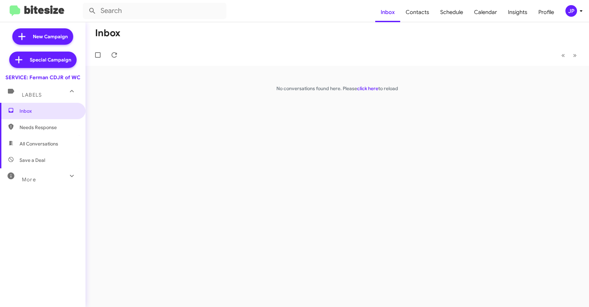
click at [577, 13] on icon at bounding box center [581, 11] width 8 height 8
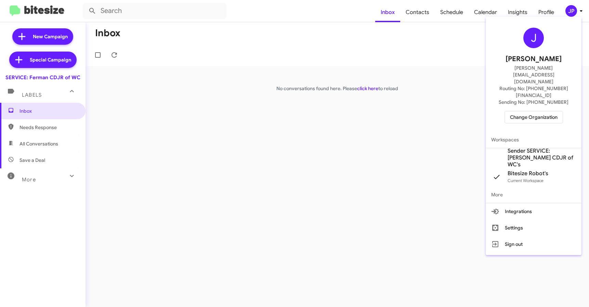
click at [544, 111] on span "Change Organization" at bounding box center [534, 117] width 48 height 12
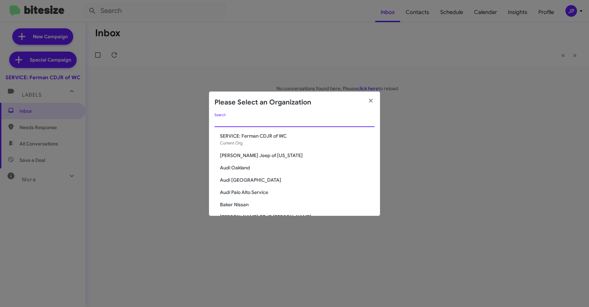
click at [243, 121] on input "Search" at bounding box center [294, 121] width 160 height 5
type input "CDJR"
click at [232, 167] on span "CDJR of [GEOGRAPHIC_DATA]" at bounding box center [297, 167] width 155 height 7
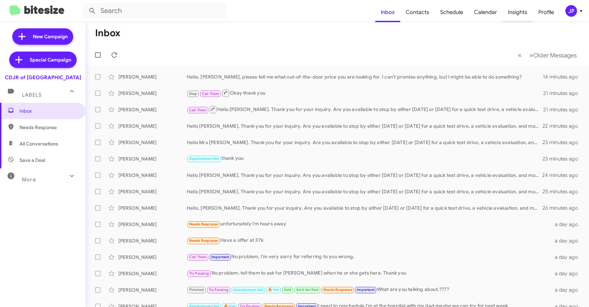
click at [504, 12] on span "Insights" at bounding box center [517, 12] width 30 height 20
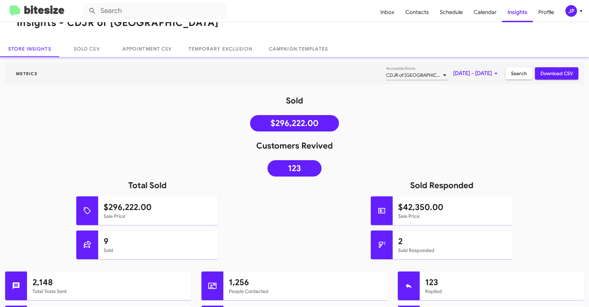
scroll to position [17, 0]
click at [41, 9] on img at bounding box center [37, 10] width 55 height 11
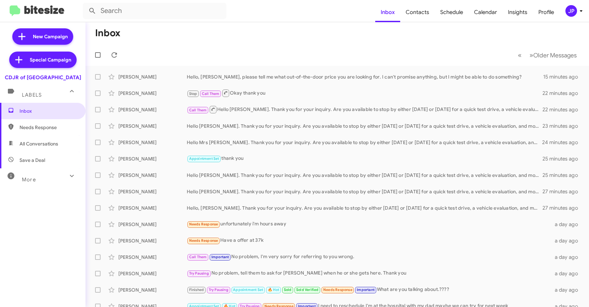
click at [18, 173] on div "More" at bounding box center [35, 177] width 61 height 13
click at [30, 163] on span "Save a Deal" at bounding box center [32, 160] width 26 height 7
type input "in:not-interested"
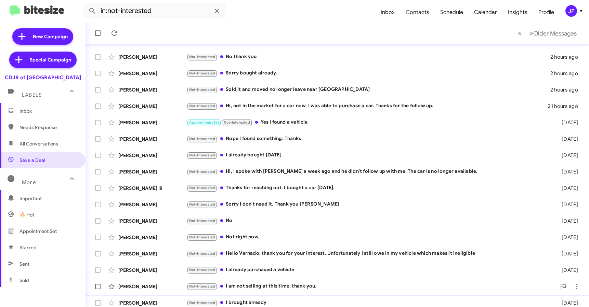
scroll to position [90, 0]
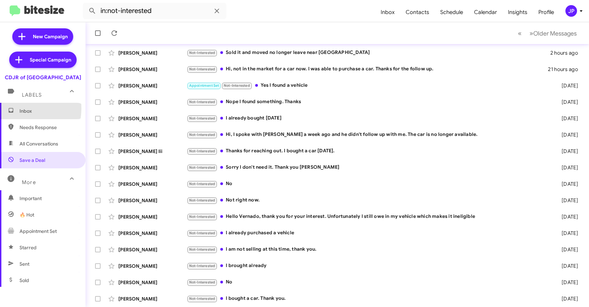
click at [17, 108] on span "Inbox" at bounding box center [42, 111] width 85 height 16
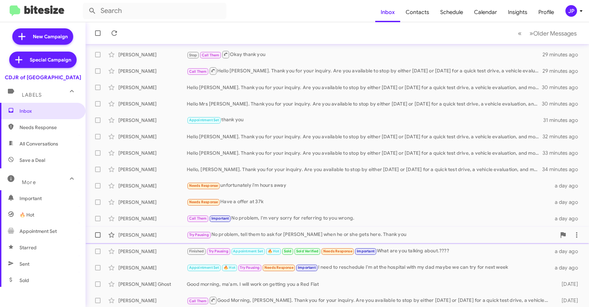
scroll to position [90, 0]
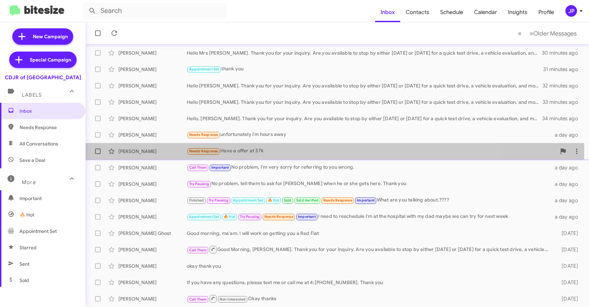
click at [237, 149] on div "Needs Response Have a offer at 37k" at bounding box center [371, 151] width 369 height 8
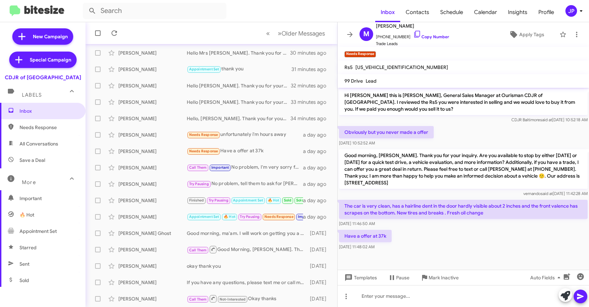
click at [552, 242] on div "Have a offer at 37k Oct 13, 2025, 11:48:02 AM" at bounding box center [462, 240] width 251 height 23
click at [450, 228] on div "The car is very clean, has a hairline dent in the door hardly visible about 2 i…" at bounding box center [462, 214] width 251 height 30
click at [509, 37] on icon at bounding box center [513, 34] width 8 height 8
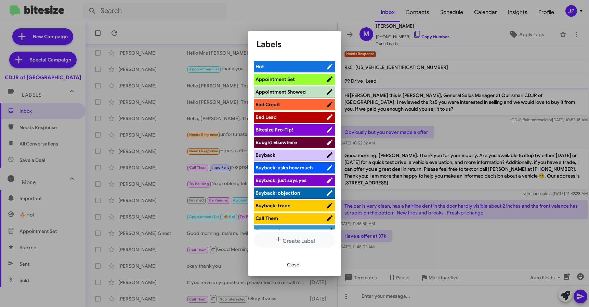
click at [444, 72] on div at bounding box center [294, 153] width 589 height 307
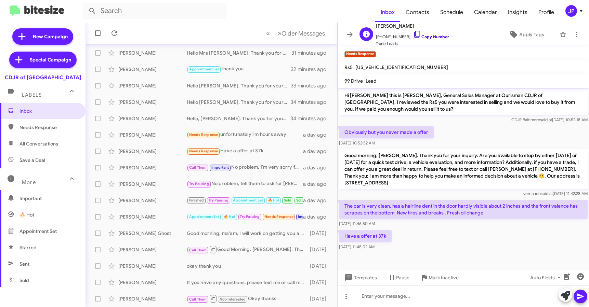
click at [420, 34] on link "Copy Number" at bounding box center [431, 36] width 36 height 5
click at [531, 39] on span "Apply Tags" at bounding box center [531, 34] width 25 height 12
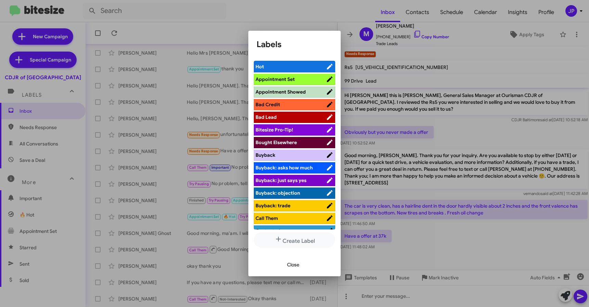
click at [307, 131] on span "Bitesize Pro-Tip!" at bounding box center [290, 130] width 70 height 7
click at [461, 232] on div at bounding box center [294, 153] width 589 height 307
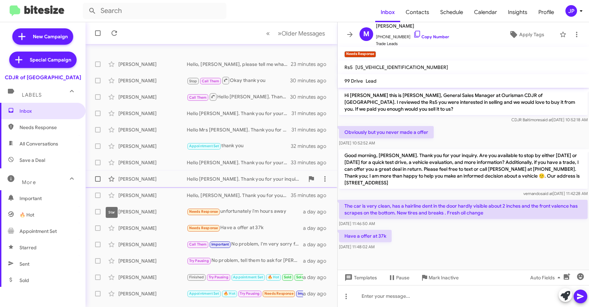
scroll to position [47, 0]
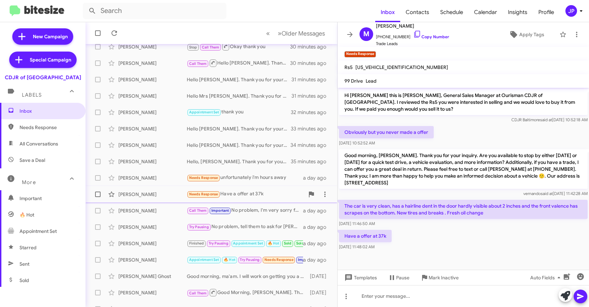
click at [99, 194] on span at bounding box center [97, 194] width 5 height 5
click at [98, 197] on input "checkbox" at bounding box center [97, 197] width 0 height 0
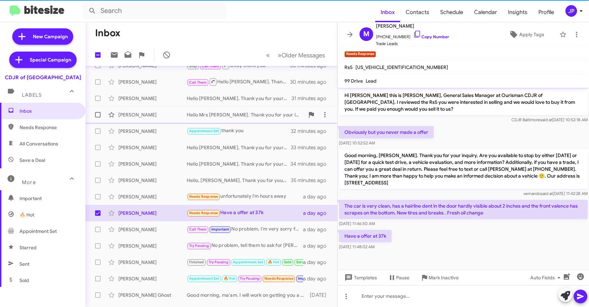
scroll to position [0, 0]
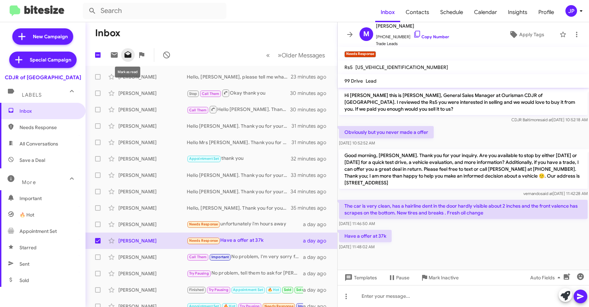
click at [127, 50] on button at bounding box center [128, 55] width 14 height 14
click at [118, 55] on span at bounding box center [114, 55] width 14 height 8
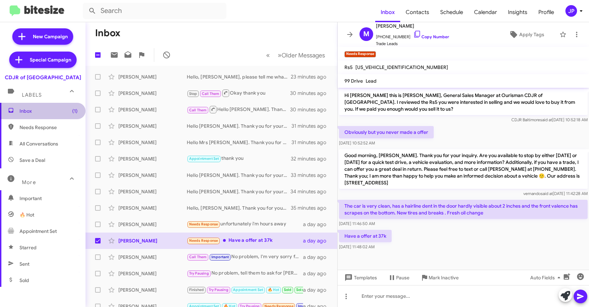
click at [47, 106] on span "Inbox (1)" at bounding box center [42, 111] width 85 height 16
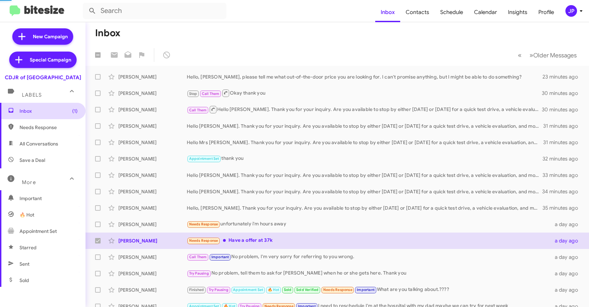
checkbox input "false"
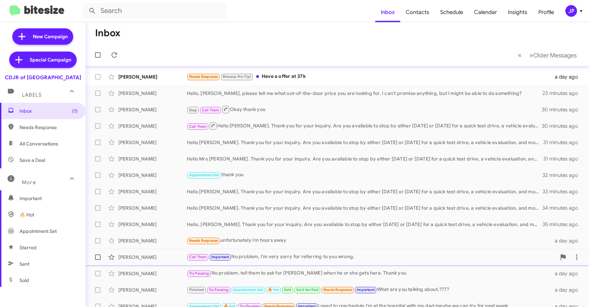
scroll to position [90, 0]
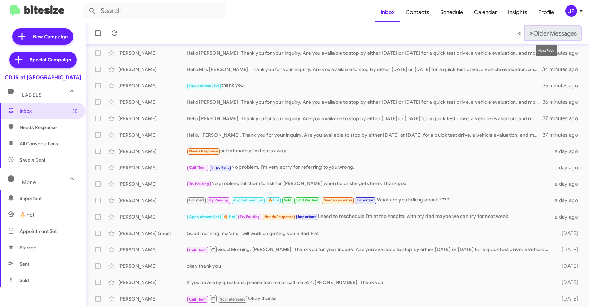
click at [562, 30] on span "Older Messages" at bounding box center [554, 34] width 43 height 8
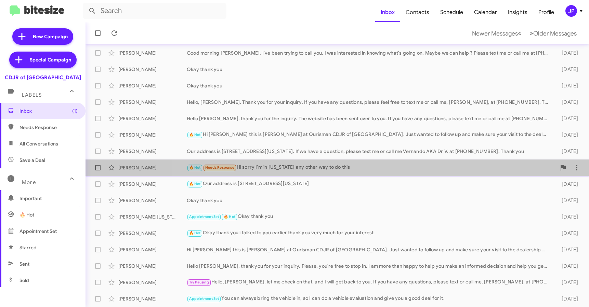
click at [338, 163] on div "Moshe Cohen 🔥 Hot Needs Response Hi sorry I'm in new York any other way to do t…" at bounding box center [337, 168] width 492 height 14
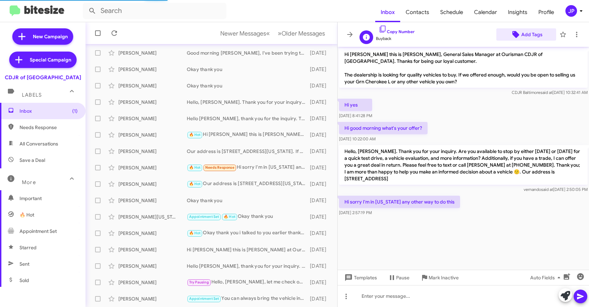
click at [511, 35] on span "Add Tags" at bounding box center [526, 34] width 49 height 12
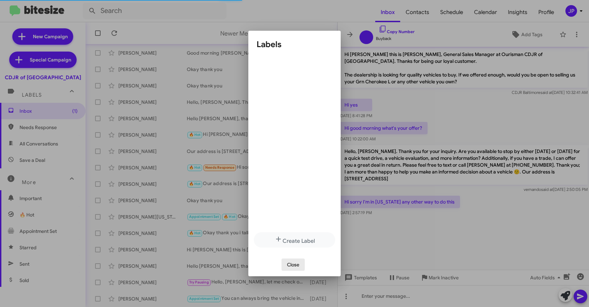
click at [297, 267] on span "Close" at bounding box center [293, 265] width 12 height 12
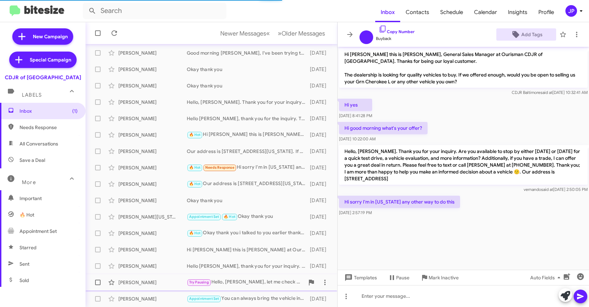
click at [251, 281] on div "Try Pausing Hello, Todd, let me check on that, and I will get back to you. If y…" at bounding box center [246, 283] width 118 height 8
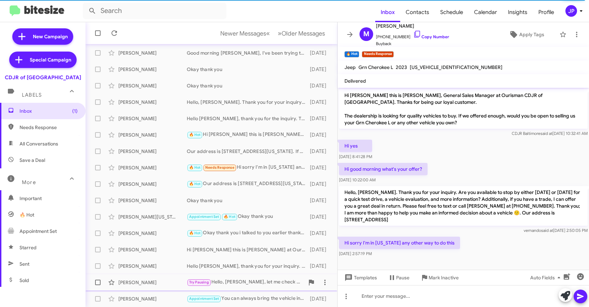
click at [243, 278] on div "Todd Twele Try Pausing Hello, Todd, let me check on that, and I will get back t…" at bounding box center [211, 283] width 241 height 14
click at [311, 35] on span "Older Messages" at bounding box center [302, 34] width 43 height 8
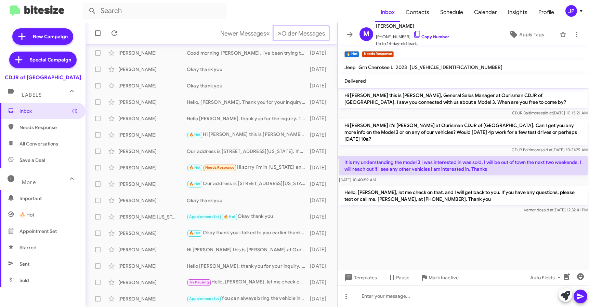
click at [274, 26] on button "» Next Older Messages" at bounding box center [301, 33] width 55 height 14
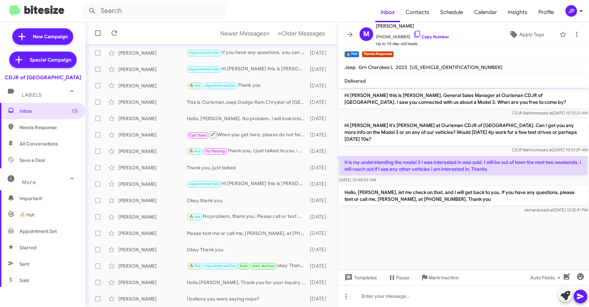
click at [453, 215] on div at bounding box center [462, 218] width 251 height 7
click at [308, 37] on span "Older Messages" at bounding box center [302, 34] width 43 height 8
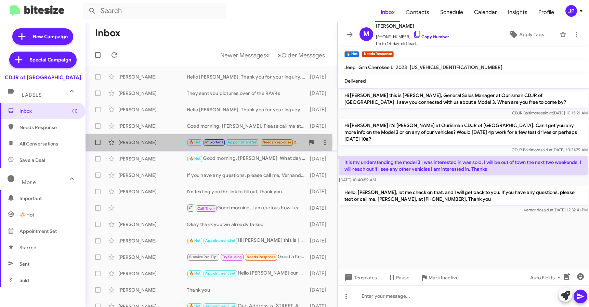
click at [162, 142] on div "Shwane Pollard" at bounding box center [152, 142] width 68 height 7
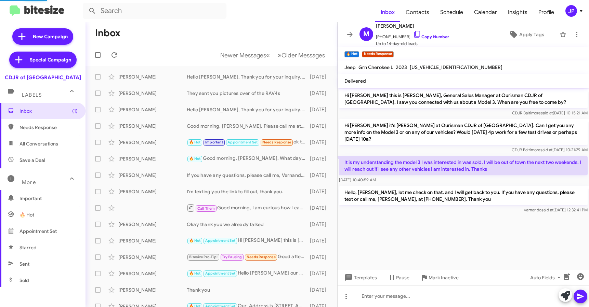
scroll to position [84, 0]
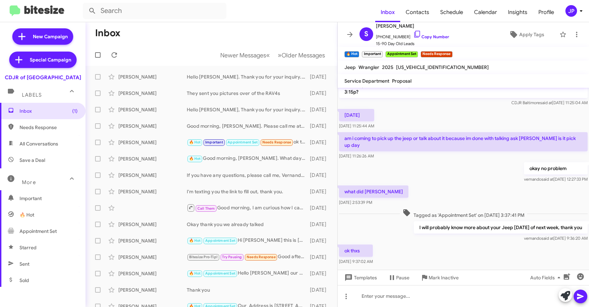
click at [473, 245] on div "ok thxs Sep 27, 2025, 9:37:02 AM" at bounding box center [462, 254] width 251 height 23
click at [505, 38] on span "Apply Tags" at bounding box center [526, 34] width 49 height 12
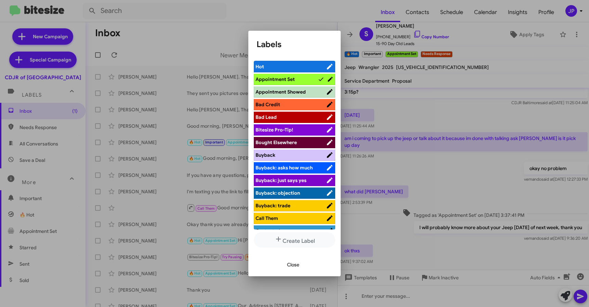
click at [298, 131] on span "Bitesize Pro-Tip!" at bounding box center [290, 130] width 70 height 7
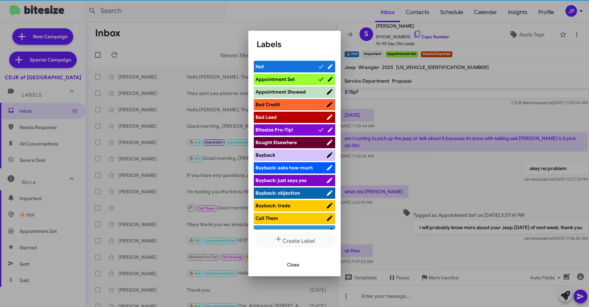
click at [455, 248] on div at bounding box center [294, 153] width 589 height 307
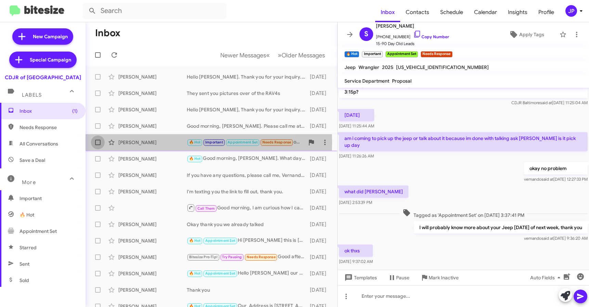
click at [96, 143] on span at bounding box center [97, 142] width 5 height 5
click at [97, 145] on input "checkbox" at bounding box center [97, 145] width 0 height 0
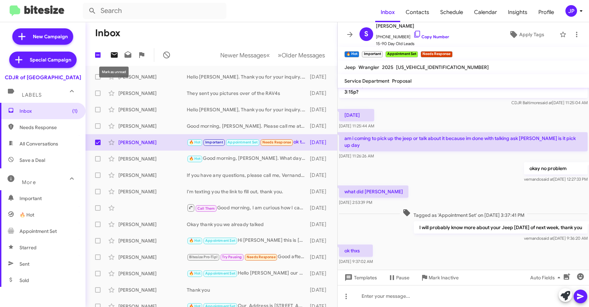
click at [115, 55] on icon at bounding box center [114, 54] width 7 height 5
click at [64, 111] on span "Inbox (2)" at bounding box center [48, 111] width 58 height 7
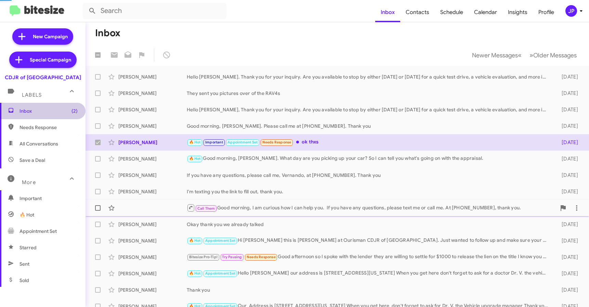
checkbox input "false"
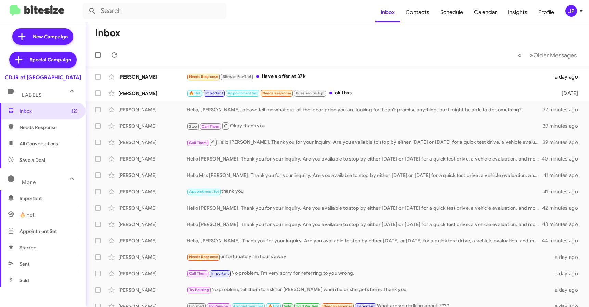
click at [573, 14] on div "JP" at bounding box center [571, 11] width 12 height 12
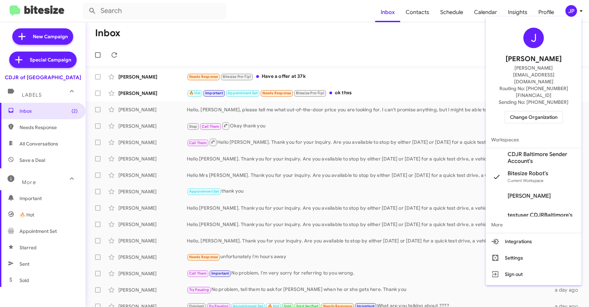
click at [541, 111] on span "Change Organization" at bounding box center [534, 117] width 48 height 12
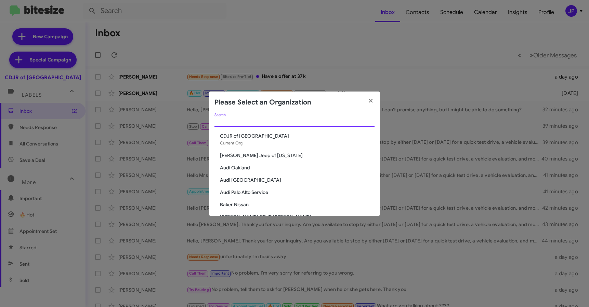
click at [295, 121] on input "Search" at bounding box center [294, 121] width 160 height 5
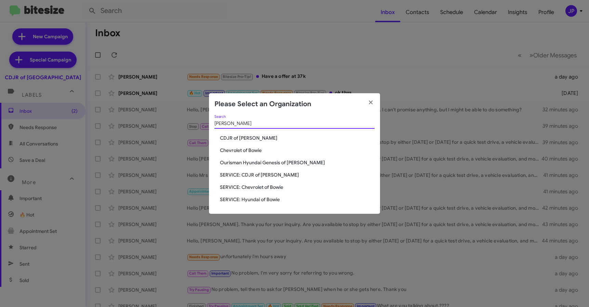
type input "bowie"
click at [257, 138] on span "CDJR of Bowie" at bounding box center [297, 138] width 155 height 7
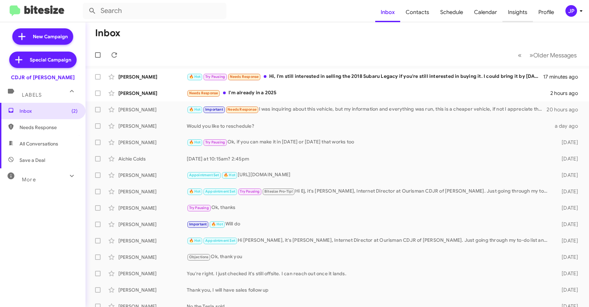
click at [508, 16] on span "Insights" at bounding box center [517, 12] width 30 height 20
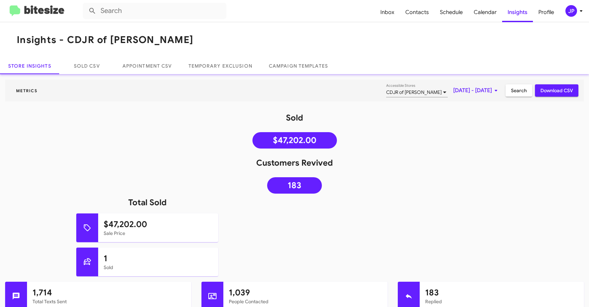
click at [62, 10] on img at bounding box center [37, 10] width 55 height 11
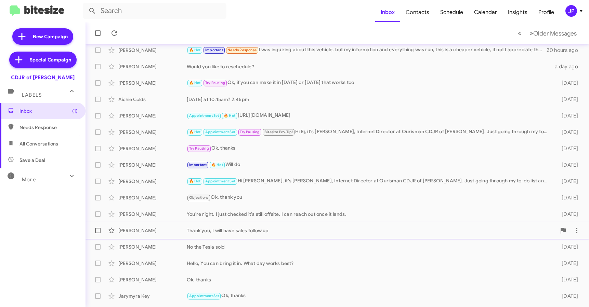
scroll to position [90, 0]
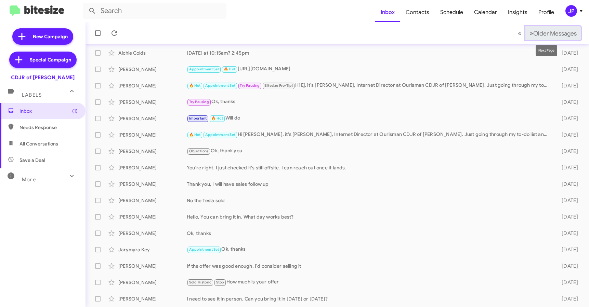
click at [536, 31] on span "Older Messages" at bounding box center [554, 34] width 43 height 8
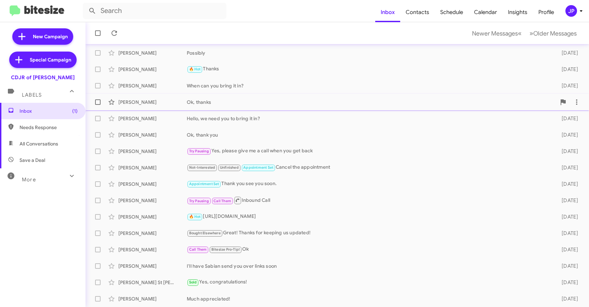
click at [248, 100] on div "Ok, thanks" at bounding box center [371, 102] width 369 height 7
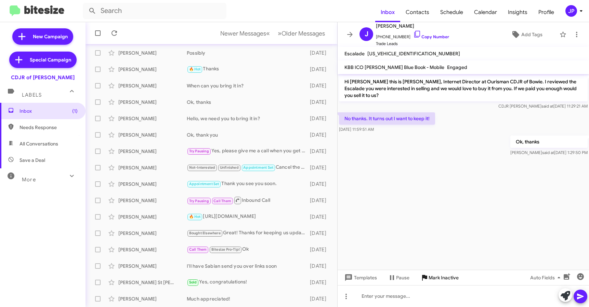
click at [436, 282] on span "Mark Inactive" at bounding box center [443, 278] width 30 height 12
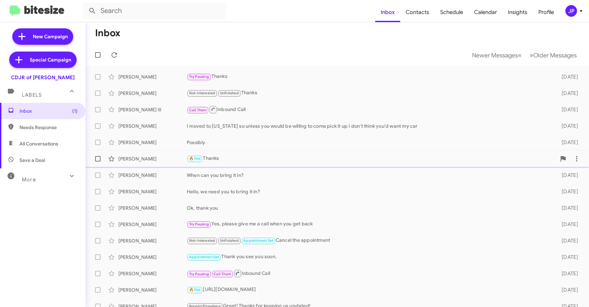
click at [228, 154] on div "[PERSON_NAME] 🔥 Hot Thanks [DATE]" at bounding box center [337, 159] width 492 height 14
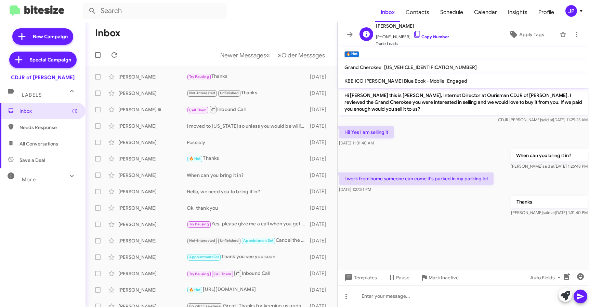
click at [444, 36] on div "P [PERSON_NAME] [PHONE_NUMBER] Copy Number Trade Leads Apply Tags" at bounding box center [456, 34] width 199 height 25
click at [434, 38] on link "Copy Number" at bounding box center [431, 36] width 36 height 5
click at [532, 36] on span "Apply Tags" at bounding box center [531, 34] width 25 height 12
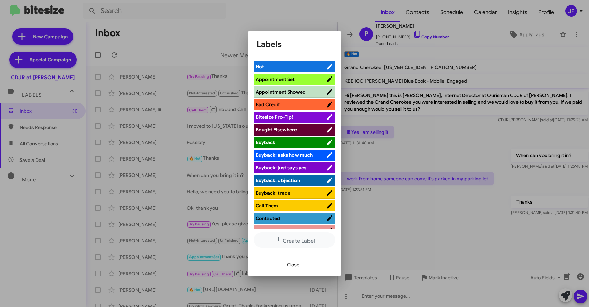
click at [318, 115] on span "Bitesize Pro-Tip!" at bounding box center [290, 117] width 70 height 7
click at [465, 200] on div at bounding box center [294, 153] width 589 height 307
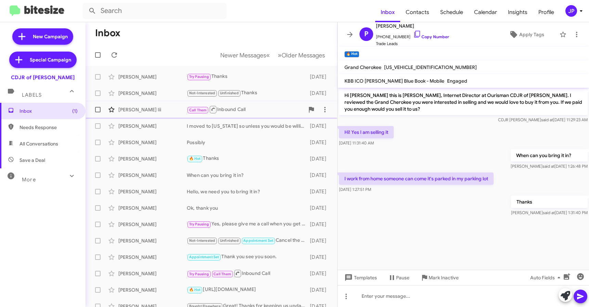
drag, startPoint x: 97, startPoint y: 160, endPoint x: 116, endPoint y: 110, distance: 53.2
click at [97, 160] on span at bounding box center [97, 158] width 5 height 5
click at [97, 162] on input "checkbox" at bounding box center [97, 162] width 0 height 0
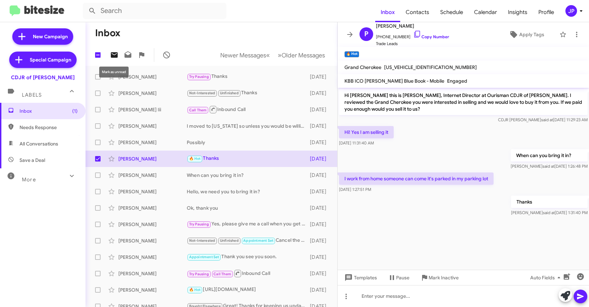
click at [115, 56] on icon at bounding box center [114, 54] width 7 height 5
click at [183, 120] on div "Jaren Brown I moved to Texas so unless you would be willing to come pick it up …" at bounding box center [211, 126] width 241 height 14
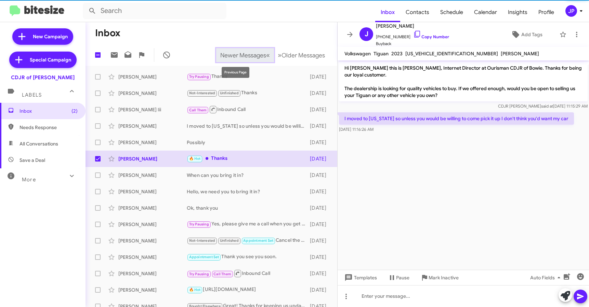
click at [245, 59] on button "Newer Messages « Previous" at bounding box center [245, 55] width 58 height 14
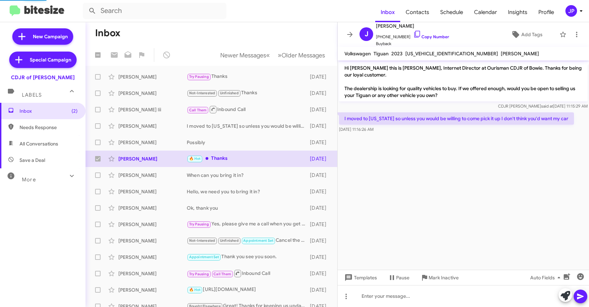
checkbox input "false"
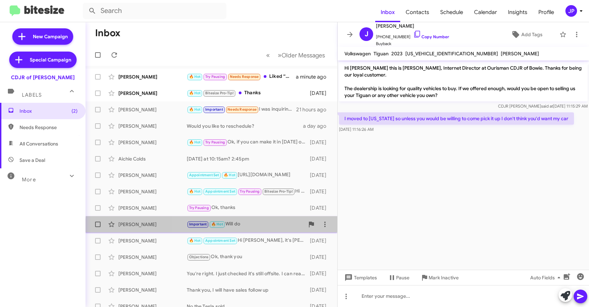
click at [252, 229] on div "Hannah Reid Important 🔥 Hot Will do 5 days ago" at bounding box center [211, 225] width 241 height 14
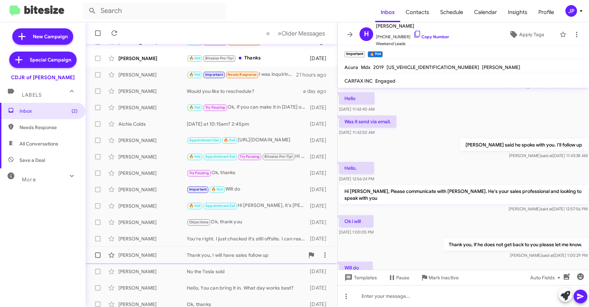
scroll to position [69, 0]
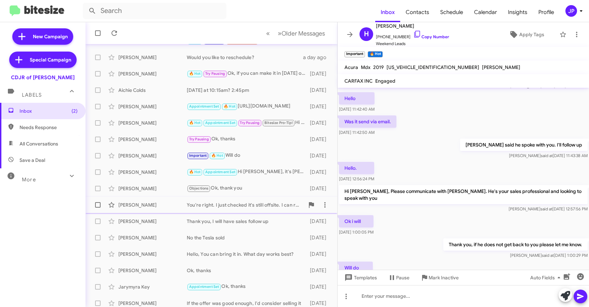
click at [198, 210] on div "Jacob Kraft You're right. I just checked it's still offsite. I can reach out on…" at bounding box center [211, 205] width 241 height 14
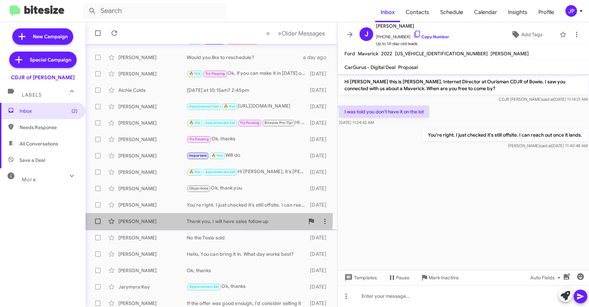
click at [201, 218] on div "Thank you, I will have sales follow up" at bounding box center [246, 221] width 118 height 7
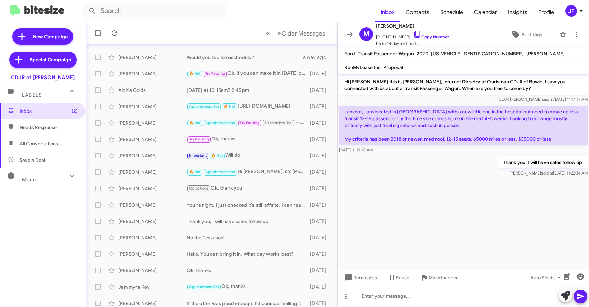
click at [564, 238] on cdk-virtual-scroll-viewport "Hi Michelle this is Ciara Taylor, Internet Director at Ourisman CDJR of Bowie. …" at bounding box center [462, 172] width 251 height 196
click at [418, 37] on link "Copy Number" at bounding box center [431, 36] width 36 height 5
click at [514, 35] on icon at bounding box center [515, 34] width 7 height 7
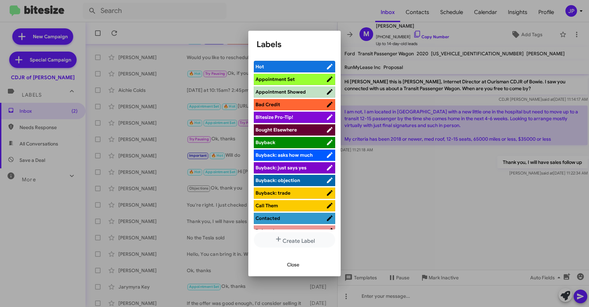
click at [285, 115] on span "Bitesize Pro-Tip!" at bounding box center [274, 117] width 38 height 6
click at [440, 177] on div at bounding box center [294, 153] width 589 height 307
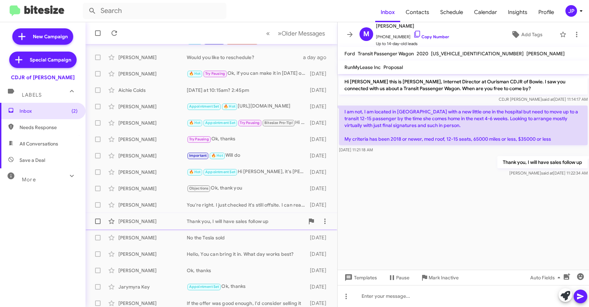
click at [96, 222] on span at bounding box center [97, 221] width 5 height 5
click at [97, 224] on input "checkbox" at bounding box center [97, 224] width 0 height 0
checkbox input "true"
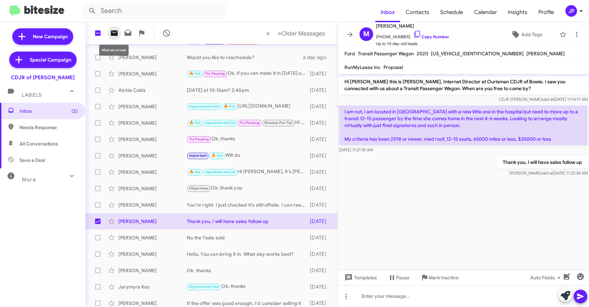
click at [116, 35] on icon at bounding box center [114, 32] width 7 height 5
click at [572, 13] on div "JP" at bounding box center [571, 11] width 12 height 12
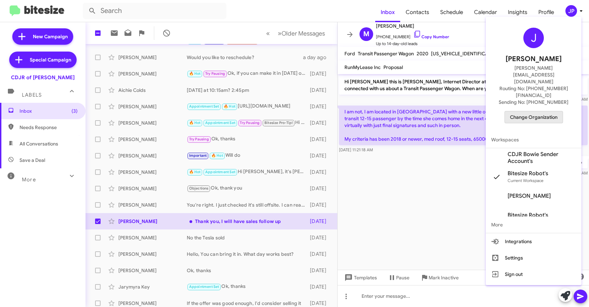
click at [539, 111] on span "Change Organization" at bounding box center [534, 117] width 48 height 12
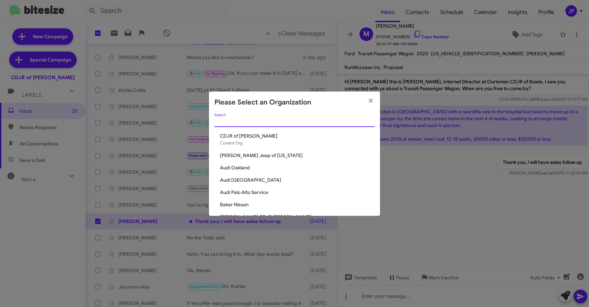
click at [327, 122] on input "Search" at bounding box center [294, 121] width 160 height 5
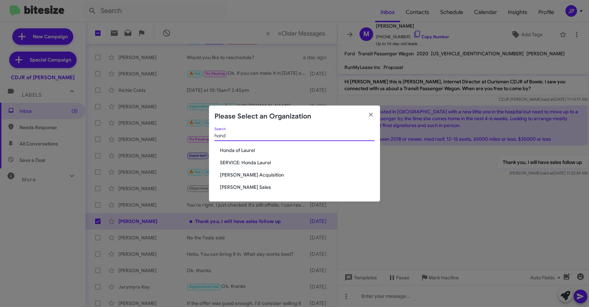
type input "hond"
drag, startPoint x: 228, startPoint y: 149, endPoint x: 265, endPoint y: 149, distance: 36.6
click at [228, 149] on span "Honda of Laurel" at bounding box center [297, 150] width 155 height 7
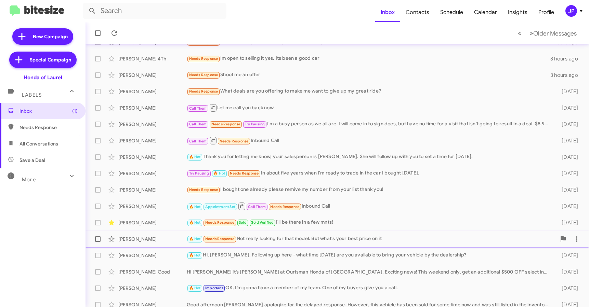
scroll to position [90, 0]
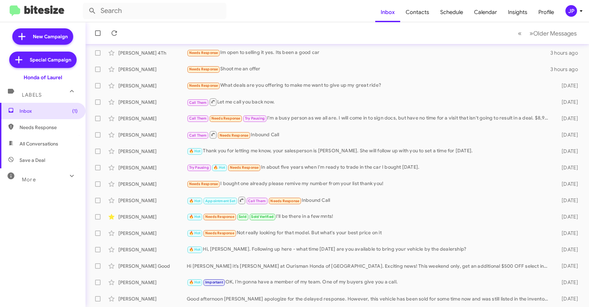
click at [39, 179] on div "More" at bounding box center [35, 177] width 61 height 13
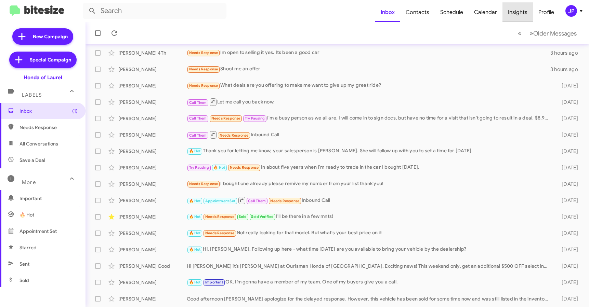
click at [516, 8] on span "Insights" at bounding box center [517, 12] width 30 height 20
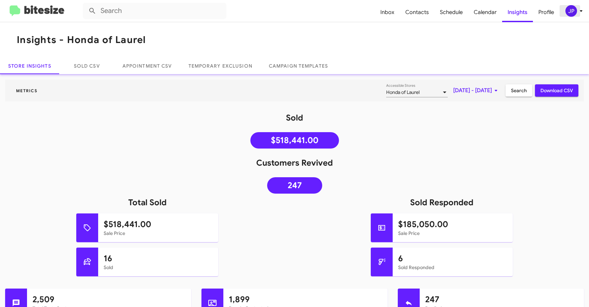
click at [572, 11] on div "JP" at bounding box center [571, 11] width 12 height 12
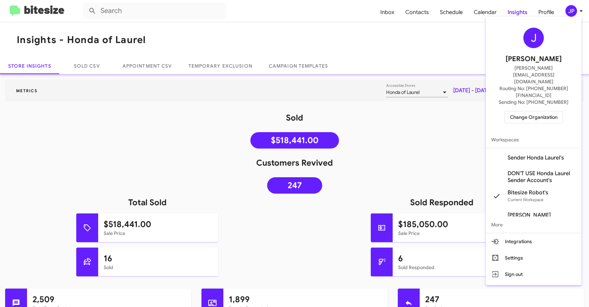
click at [533, 111] on span "Change Organization" at bounding box center [534, 117] width 48 height 12
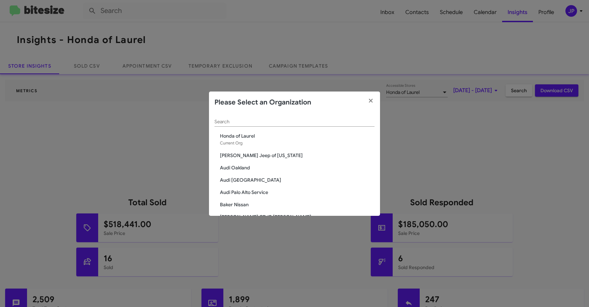
click at [250, 129] on div "Search" at bounding box center [294, 123] width 160 height 19
click at [256, 124] on div "Search" at bounding box center [294, 120] width 160 height 13
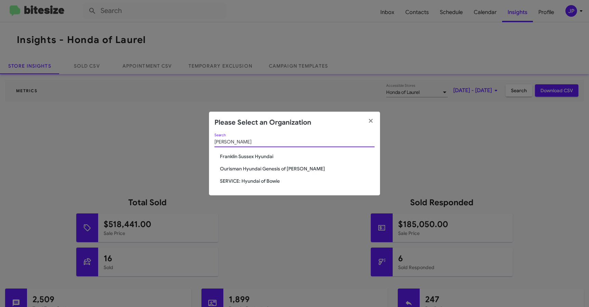
type input "[PERSON_NAME]"
click at [241, 171] on span "Ourisman Hyundai Genesis of [PERSON_NAME]" at bounding box center [297, 169] width 155 height 7
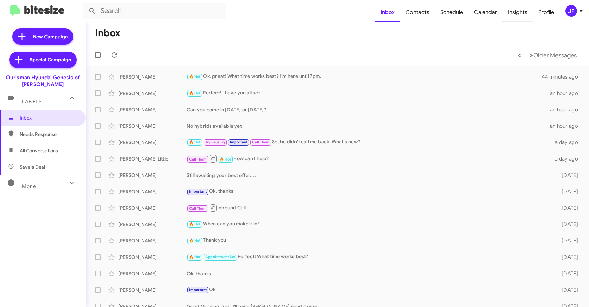
click at [518, 9] on span "Insights" at bounding box center [517, 12] width 30 height 20
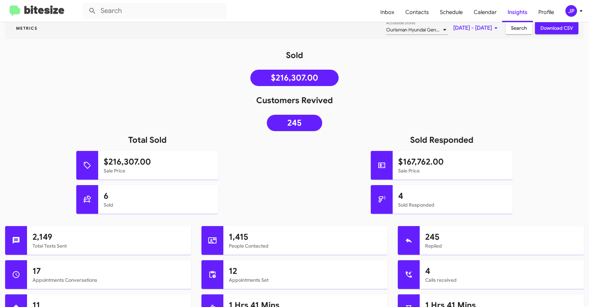
scroll to position [72, 0]
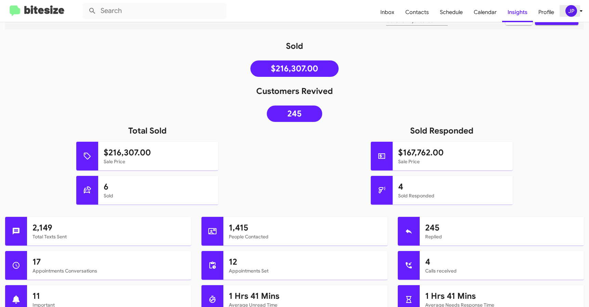
click at [566, 7] on span "JP" at bounding box center [575, 11] width 21 height 12
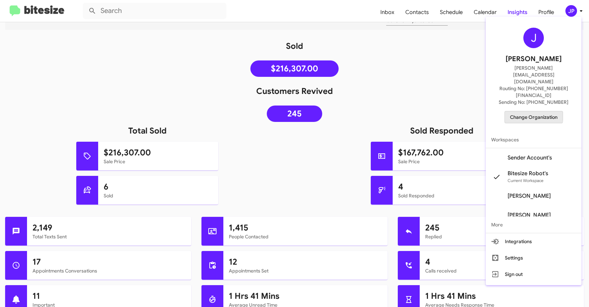
click at [530, 111] on span "Change Organization" at bounding box center [534, 117] width 48 height 12
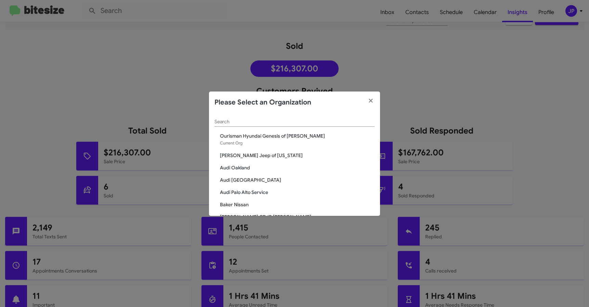
click at [233, 124] on input "Search" at bounding box center [294, 121] width 160 height 5
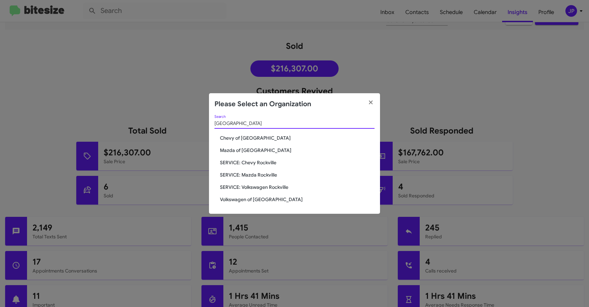
type input "Rockville"
click at [237, 199] on span "Volkswagen of [GEOGRAPHIC_DATA]" at bounding box center [297, 199] width 155 height 7
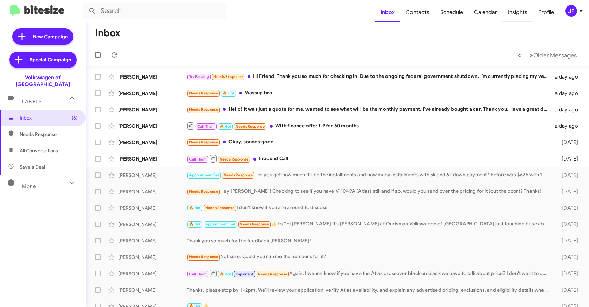
click at [513, 9] on span "Insights" at bounding box center [517, 12] width 30 height 20
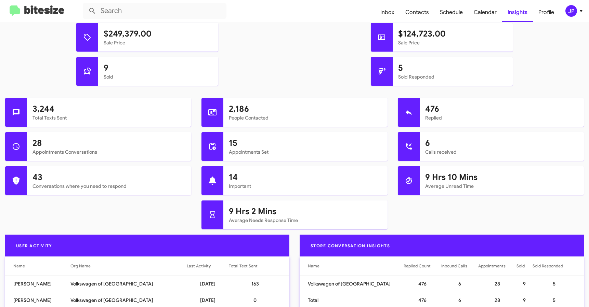
scroll to position [320, 0]
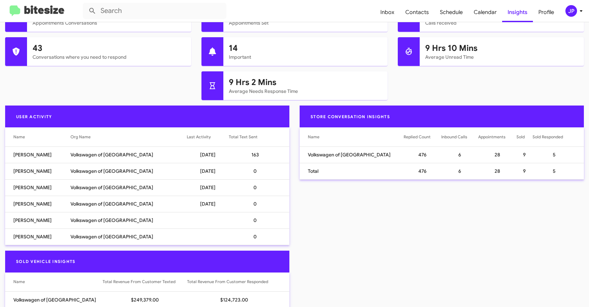
click at [187, 142] on th "Last Activity" at bounding box center [208, 137] width 42 height 19
click at [187, 139] on div "Last Activity" at bounding box center [199, 137] width 24 height 7
click at [34, 10] on img at bounding box center [37, 10] width 55 height 11
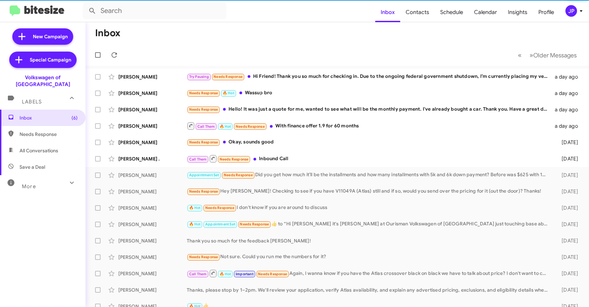
click at [570, 11] on div "JP" at bounding box center [571, 11] width 12 height 12
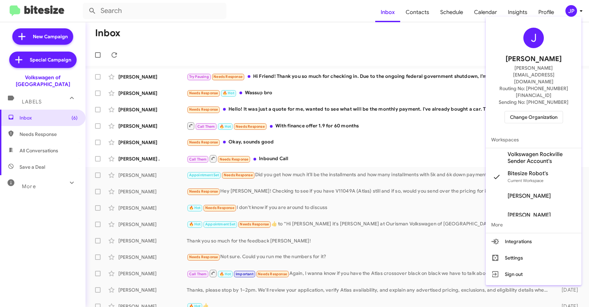
click at [532, 111] on span "Change Organization" at bounding box center [534, 117] width 48 height 12
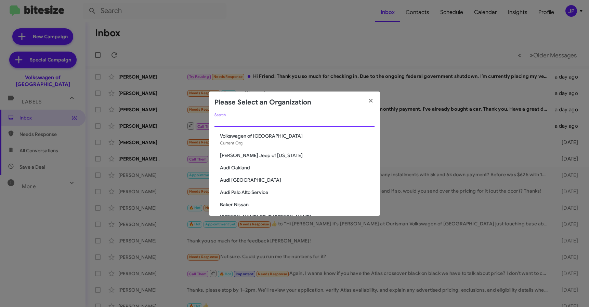
click at [276, 122] on input "Search" at bounding box center [294, 121] width 160 height 5
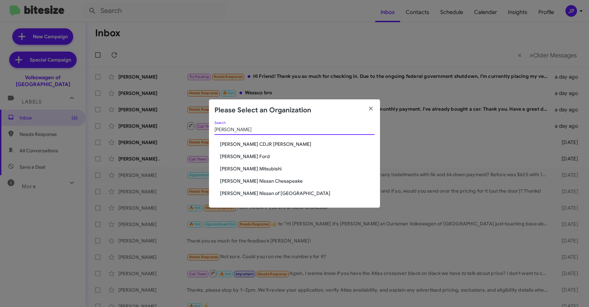
type input "Banister"
click at [237, 153] on span "[PERSON_NAME] Ford" at bounding box center [297, 156] width 155 height 7
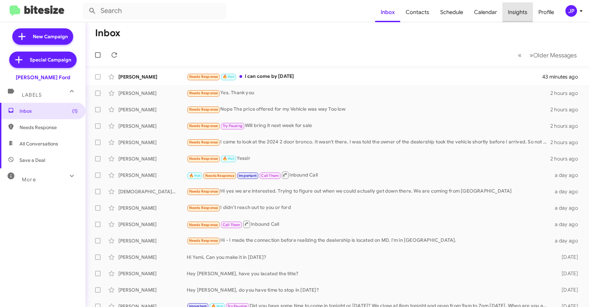
click at [513, 3] on span "Insights" at bounding box center [517, 12] width 30 height 20
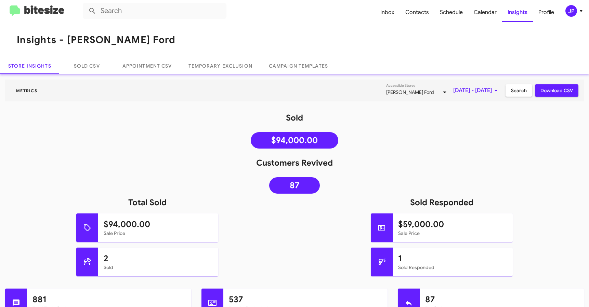
click at [572, 11] on div "JP" at bounding box center [571, 11] width 12 height 12
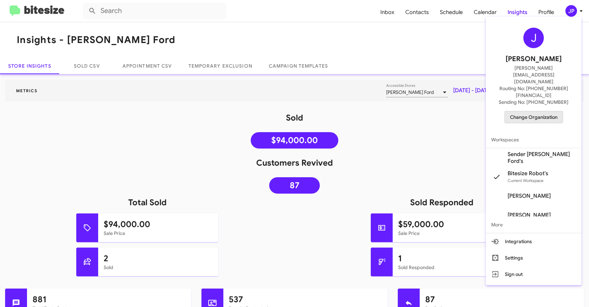
click at [540, 111] on span "Change Organization" at bounding box center [534, 117] width 48 height 12
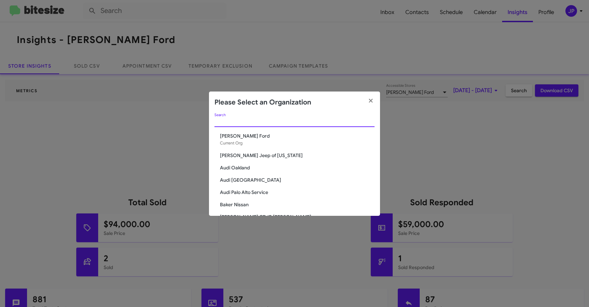
click at [328, 122] on input "Search" at bounding box center [294, 121] width 160 height 5
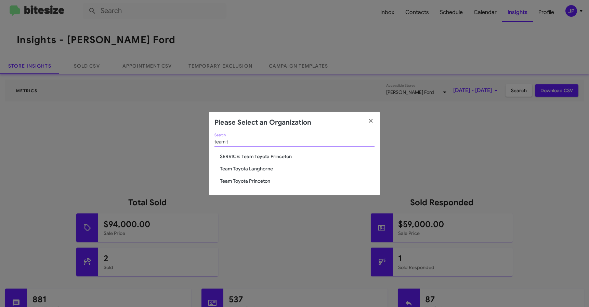
type input "team t"
click at [260, 184] on span "Team Toyota Princeton" at bounding box center [297, 181] width 155 height 7
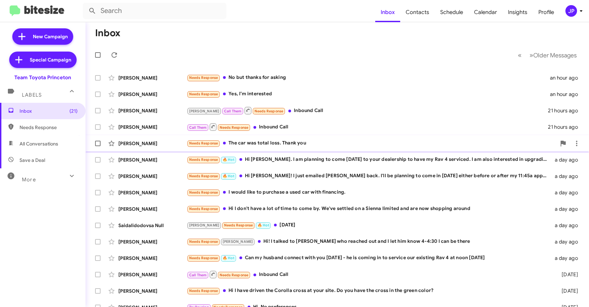
scroll to position [90, 0]
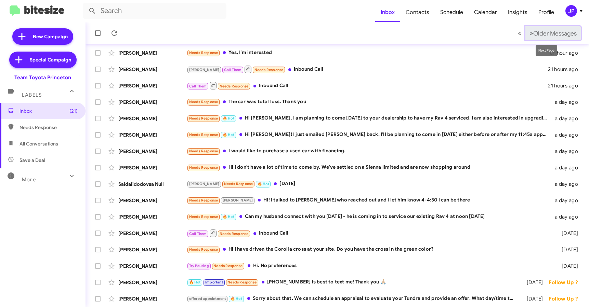
click at [558, 32] on span "Older Messages" at bounding box center [554, 34] width 43 height 8
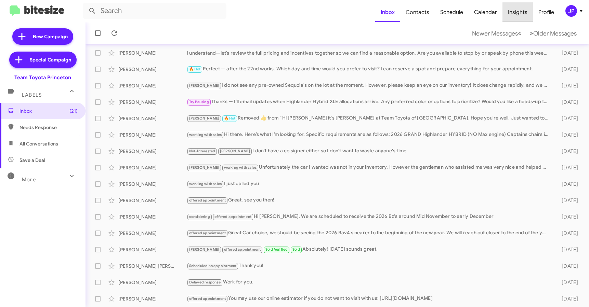
click at [529, 15] on span "Insights" at bounding box center [517, 12] width 30 height 20
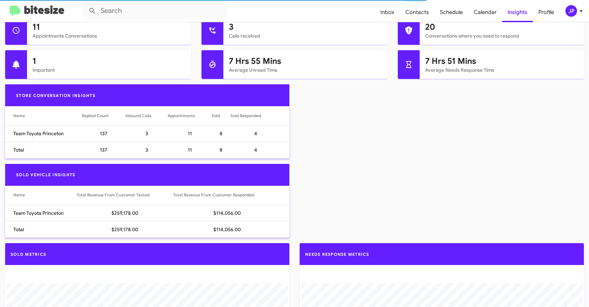
scroll to position [307, 0]
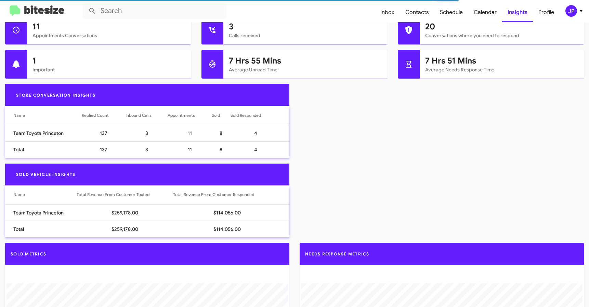
click at [365, 165] on div "Sold Vehicle Insights Name Total Revenue From Customer Texted Total Revenue Fro…" at bounding box center [294, 204] width 589 height 80
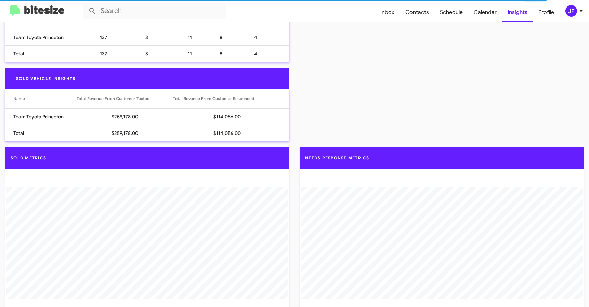
scroll to position [63, 0]
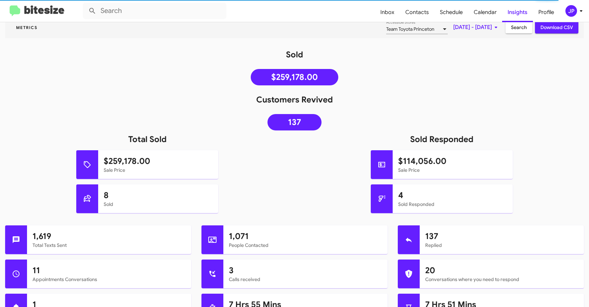
click at [40, 6] on img at bounding box center [37, 10] width 55 height 11
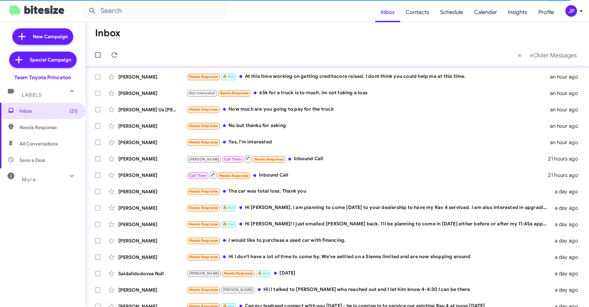
scroll to position [90, 0]
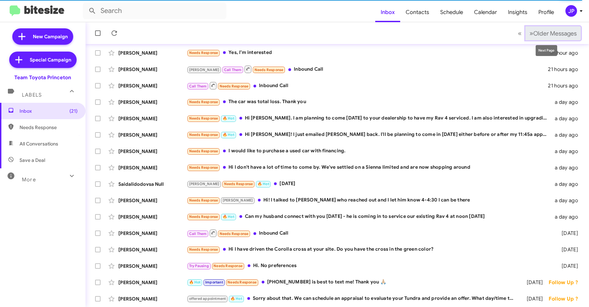
click at [541, 35] on span "Older Messages" at bounding box center [554, 34] width 43 height 8
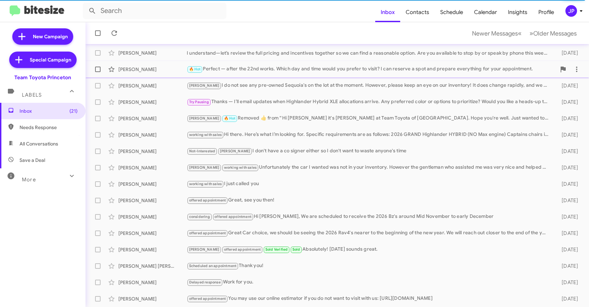
click at [219, 65] on div "Narasimha Sundarajan 🔥 Hot Perfect — after the 22nd works. Which day and time w…" at bounding box center [337, 70] width 492 height 14
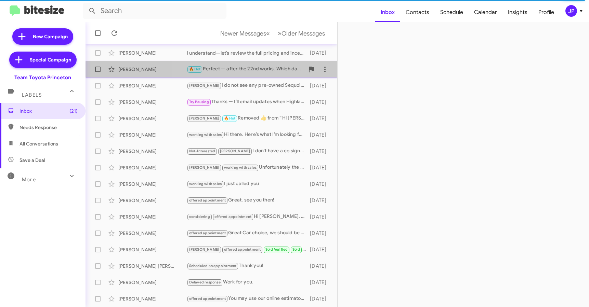
click at [268, 73] on div "🔥 Hot Perfect — after the 22nd works. Which day and time would you prefer to vi…" at bounding box center [246, 69] width 118 height 8
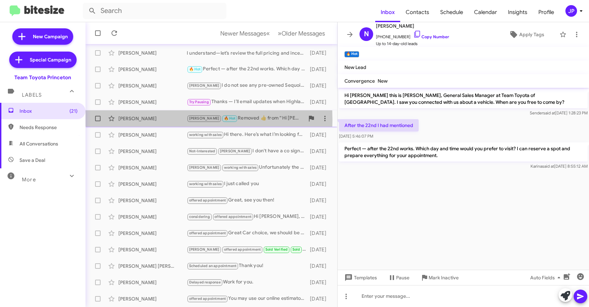
click at [161, 120] on div "Pierre Mathias" at bounding box center [152, 118] width 68 height 7
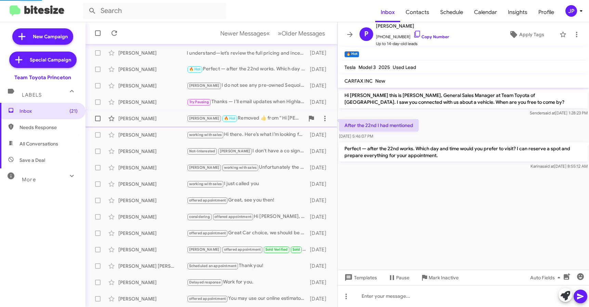
scroll to position [26, 0]
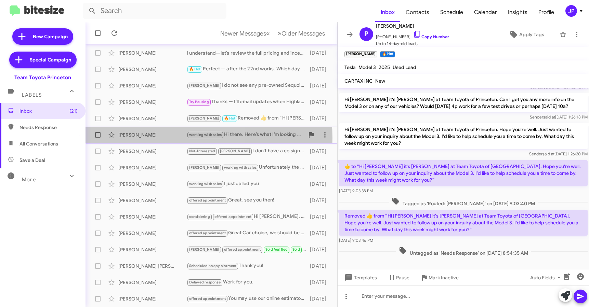
click at [158, 138] on div "Steve Maitz" at bounding box center [152, 135] width 68 height 7
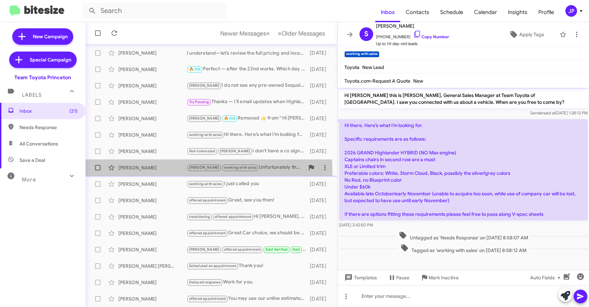
click at [164, 172] on div "Kathlein Mcachen Lee working with sales Unfortunately the car I wanted was not …" at bounding box center [211, 168] width 241 height 14
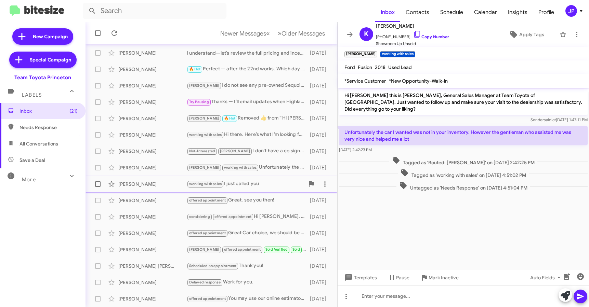
click at [167, 184] on div "Ankur Sharma" at bounding box center [152, 184] width 68 height 7
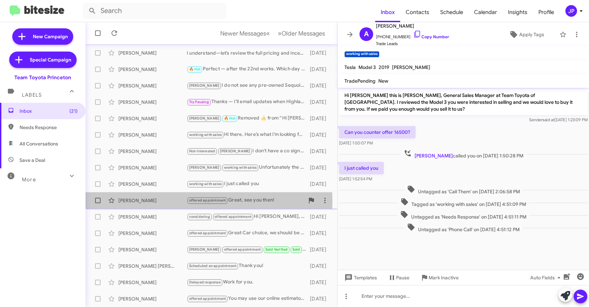
click at [171, 202] on div "Ippei Izuhara" at bounding box center [152, 200] width 68 height 7
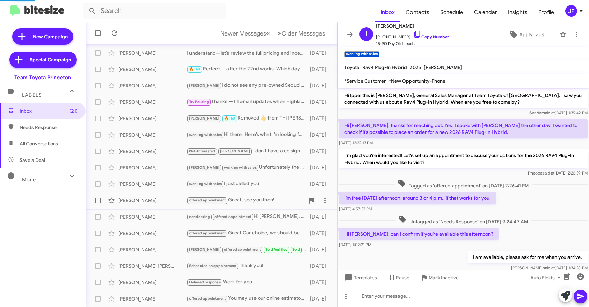
scroll to position [85, 0]
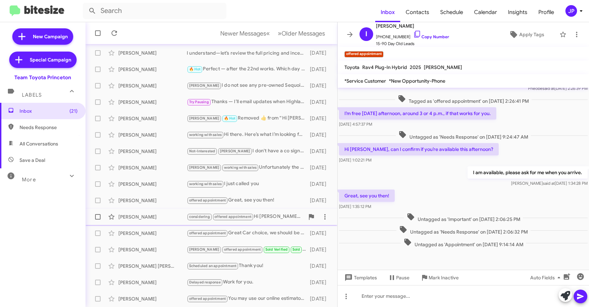
click at [175, 217] on div "Bobby Nguyen" at bounding box center [152, 217] width 68 height 7
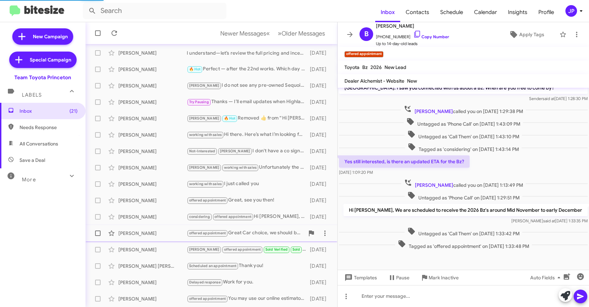
scroll to position [14, 0]
click at [568, 8] on div "JP" at bounding box center [571, 11] width 12 height 12
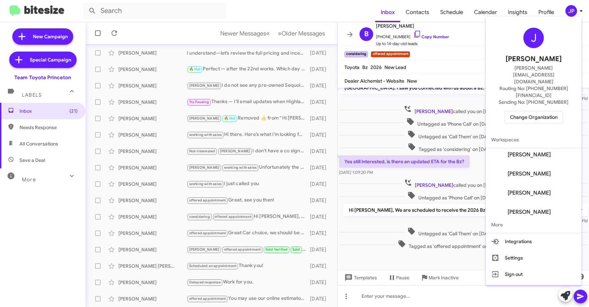
scroll to position [142, 0]
click at [129, 12] on div at bounding box center [294, 153] width 589 height 307
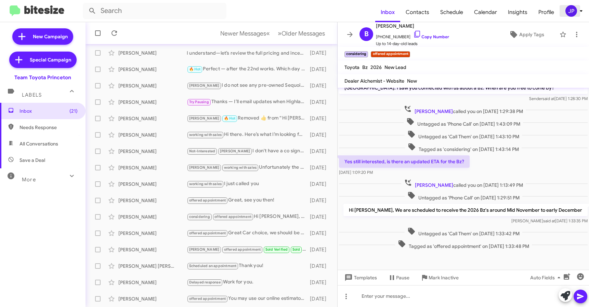
click at [571, 15] on div "JP" at bounding box center [571, 11] width 12 height 12
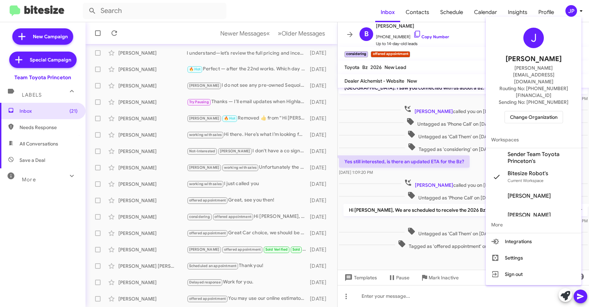
click at [536, 105] on div "J Jamie Payton jamie@bitesize.co Routing No: +1 (609) 557-3422 Sending No: +1 (…" at bounding box center [534, 75] width 96 height 112
click at [536, 111] on span "Change Organization" at bounding box center [534, 117] width 48 height 12
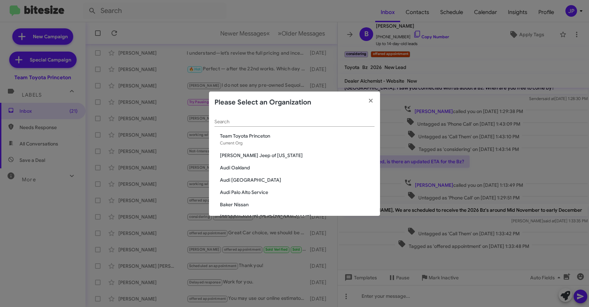
click at [275, 129] on div "Search" at bounding box center [294, 123] width 160 height 19
click at [278, 126] on div "Search" at bounding box center [294, 120] width 160 height 13
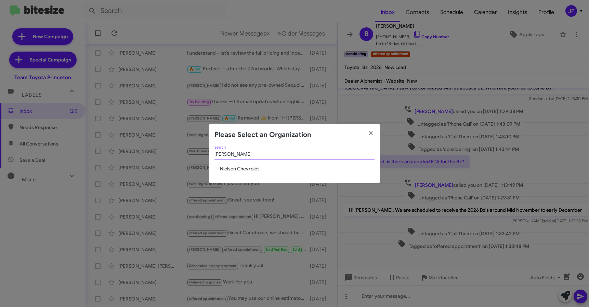
type input "Nielsen Ch"
click at [247, 170] on span "Nielsen Chevrolet" at bounding box center [297, 169] width 155 height 7
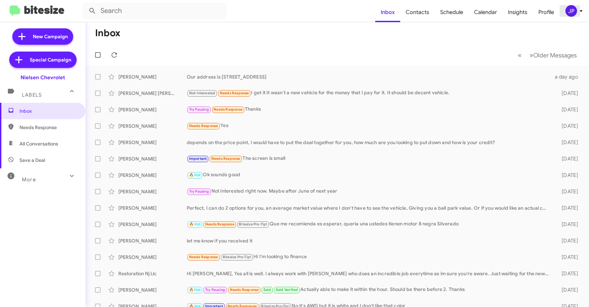
click at [567, 7] on div "JP" at bounding box center [571, 11] width 12 height 12
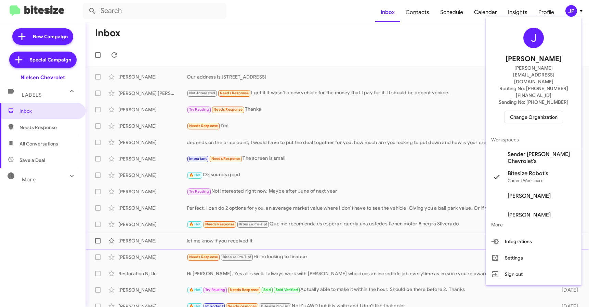
click at [526, 250] on button "Settings" at bounding box center [534, 258] width 96 height 16
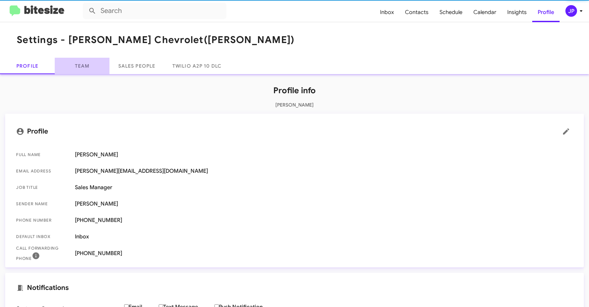
click at [67, 67] on link "Team" at bounding box center [82, 66] width 55 height 16
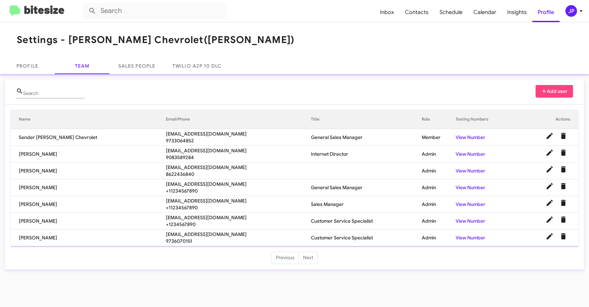
drag, startPoint x: 547, startPoint y: 56, endPoint x: 552, endPoint y: 76, distance: 20.2
click at [547, 56] on mat-toolbar "Settings - [PERSON_NAME] Chevrolet ([PERSON_NAME])" at bounding box center [294, 40] width 589 height 36
click at [554, 92] on span "Add user" at bounding box center [554, 91] width 27 height 12
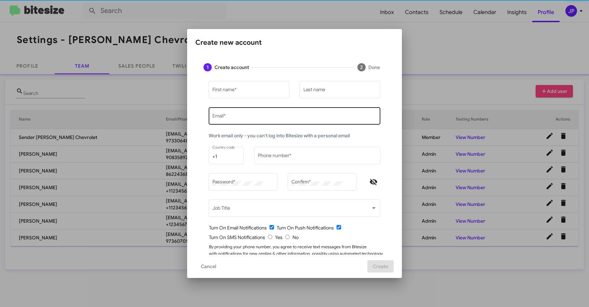
type input "[PERSON_NAME][EMAIL_ADDRESS][DOMAIN_NAME]"
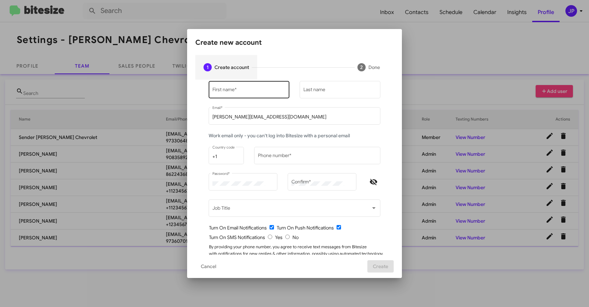
click at [248, 93] on input "First name *" at bounding box center [249, 90] width 74 height 5
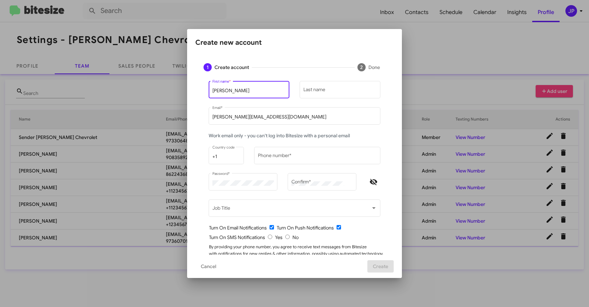
type input "[PERSON_NAME]"
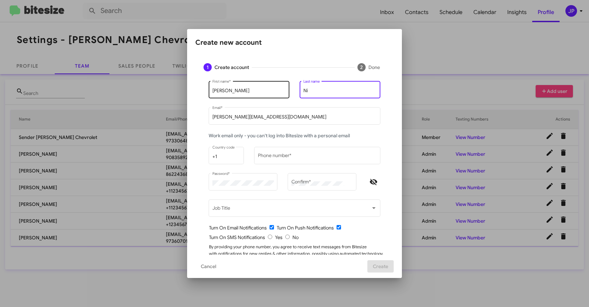
type input "N"
type input "Garen"
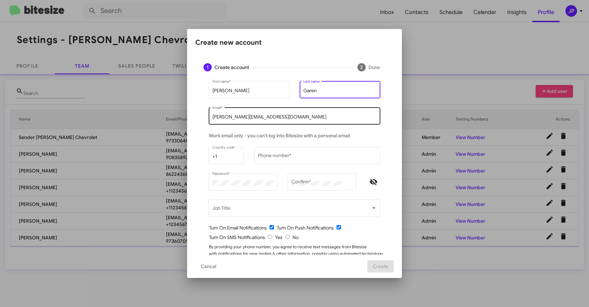
click at [249, 120] on input "[PERSON_NAME][EMAIL_ADDRESS][DOMAIN_NAME]" at bounding box center [294, 117] width 164 height 5
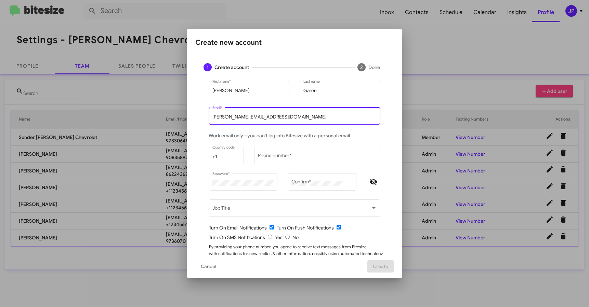
click at [249, 120] on input "[PERSON_NAME][EMAIL_ADDRESS][DOMAIN_NAME]" at bounding box center [294, 117] width 164 height 5
paste input "[EMAIL_ADDRESS][DOMAIN_NAME]"
type input "agaren@nielsenautos.com"
click at [271, 156] on input "Phone number *" at bounding box center [317, 156] width 119 height 5
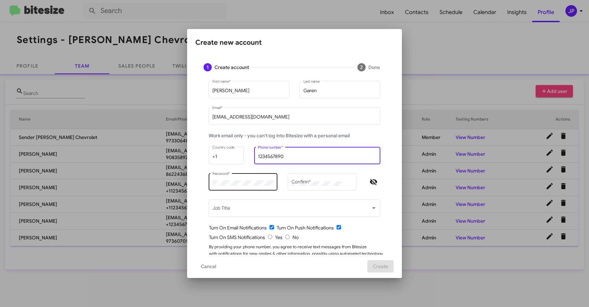
type input "1234567890"
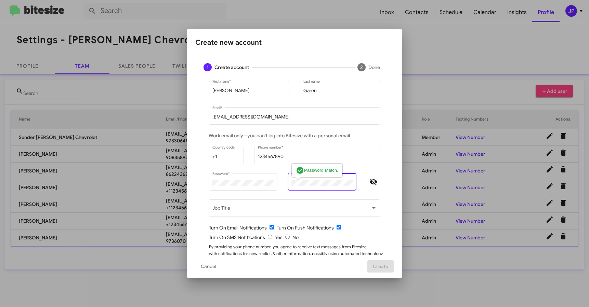
click at [369, 182] on icon "Hide password" at bounding box center [373, 182] width 8 height 8
click at [286, 236] on input "radio" at bounding box center [287, 237] width 4 height 4
radio input "true"
click at [333, 232] on form "Anthony First name * Garen Last name agaren@nielsenautos.com Email * Work email…" at bounding box center [294, 175] width 182 height 191
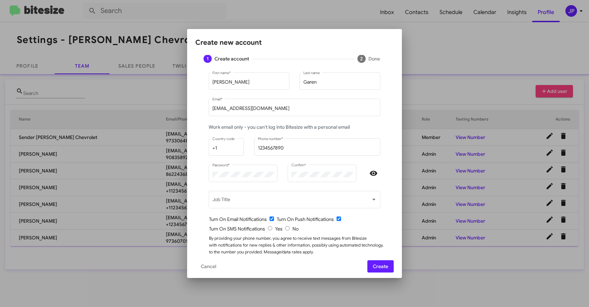
scroll to position [24, 0]
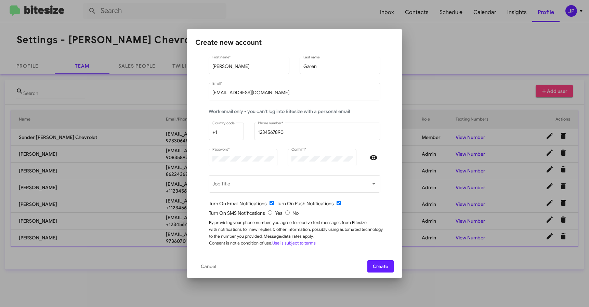
click at [332, 240] on div "By providing your phone number, you agree to receive text messages from Bitesiz…" at bounding box center [297, 233] width 176 height 27
click at [377, 267] on span "Create" at bounding box center [380, 267] width 15 height 12
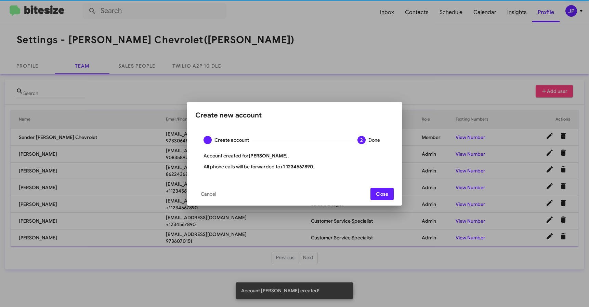
scroll to position [0, 0]
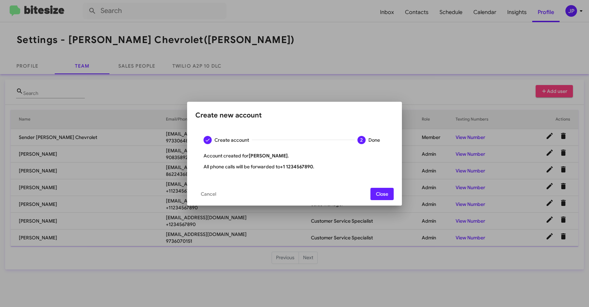
click at [373, 196] on button "Close" at bounding box center [381, 194] width 23 height 12
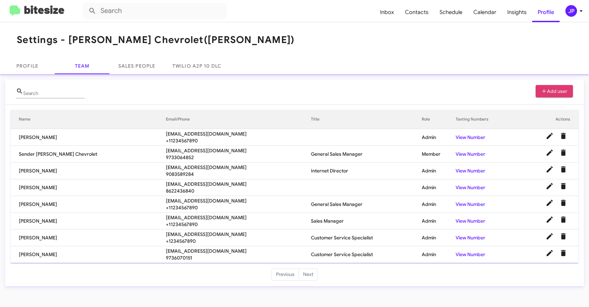
click at [248, 43] on mat-toolbar "Settings - Nielsen Chevrolet (Nielsen)" at bounding box center [294, 40] width 589 height 36
click at [42, 10] on img at bounding box center [37, 10] width 55 height 11
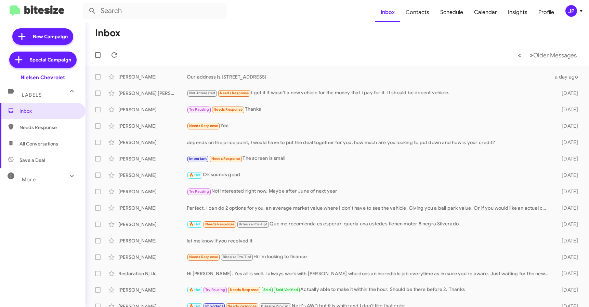
click at [577, 16] on mat-toolbar "Inbox Contacts Schedule Calendar Insights Profile JP" at bounding box center [294, 11] width 589 height 22
click at [575, 13] on div "JP" at bounding box center [571, 11] width 12 height 12
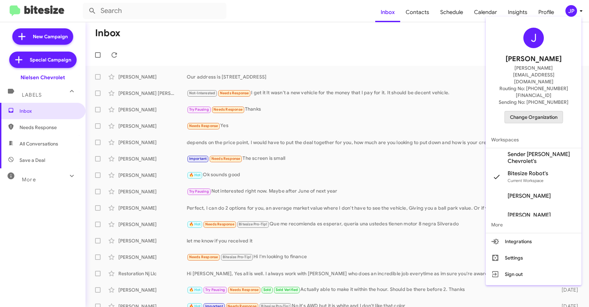
click at [522, 111] on span "Change Organization" at bounding box center [534, 117] width 48 height 12
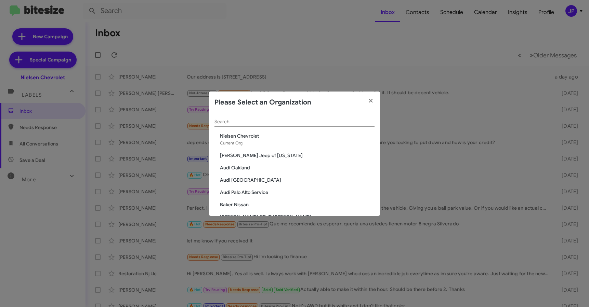
click at [363, 125] on div "Search" at bounding box center [294, 120] width 160 height 13
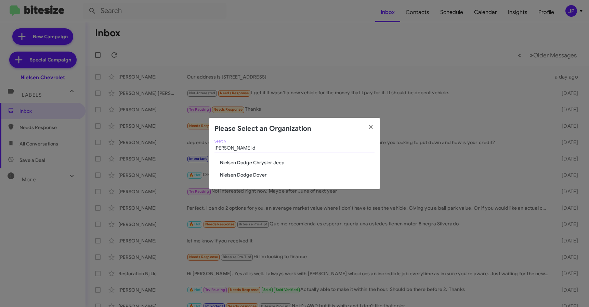
type input "Nielsen d"
click at [267, 163] on span "Nielsen Dodge Chrysler Jeep" at bounding box center [297, 162] width 155 height 7
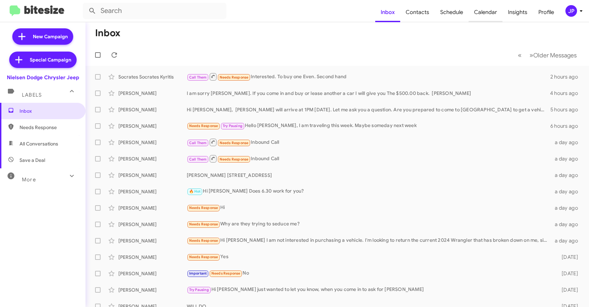
click at [488, 14] on span "Calendar" at bounding box center [485, 12] width 34 height 20
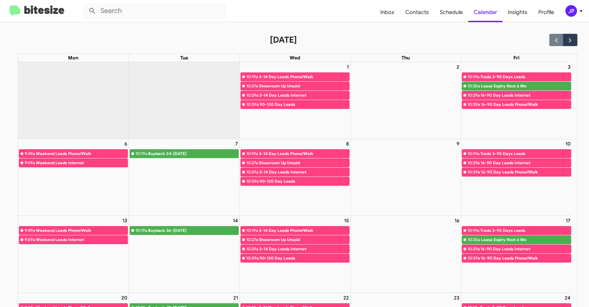
click at [37, 11] on img at bounding box center [37, 10] width 55 height 11
